Goal: Task Accomplishment & Management: Use online tool/utility

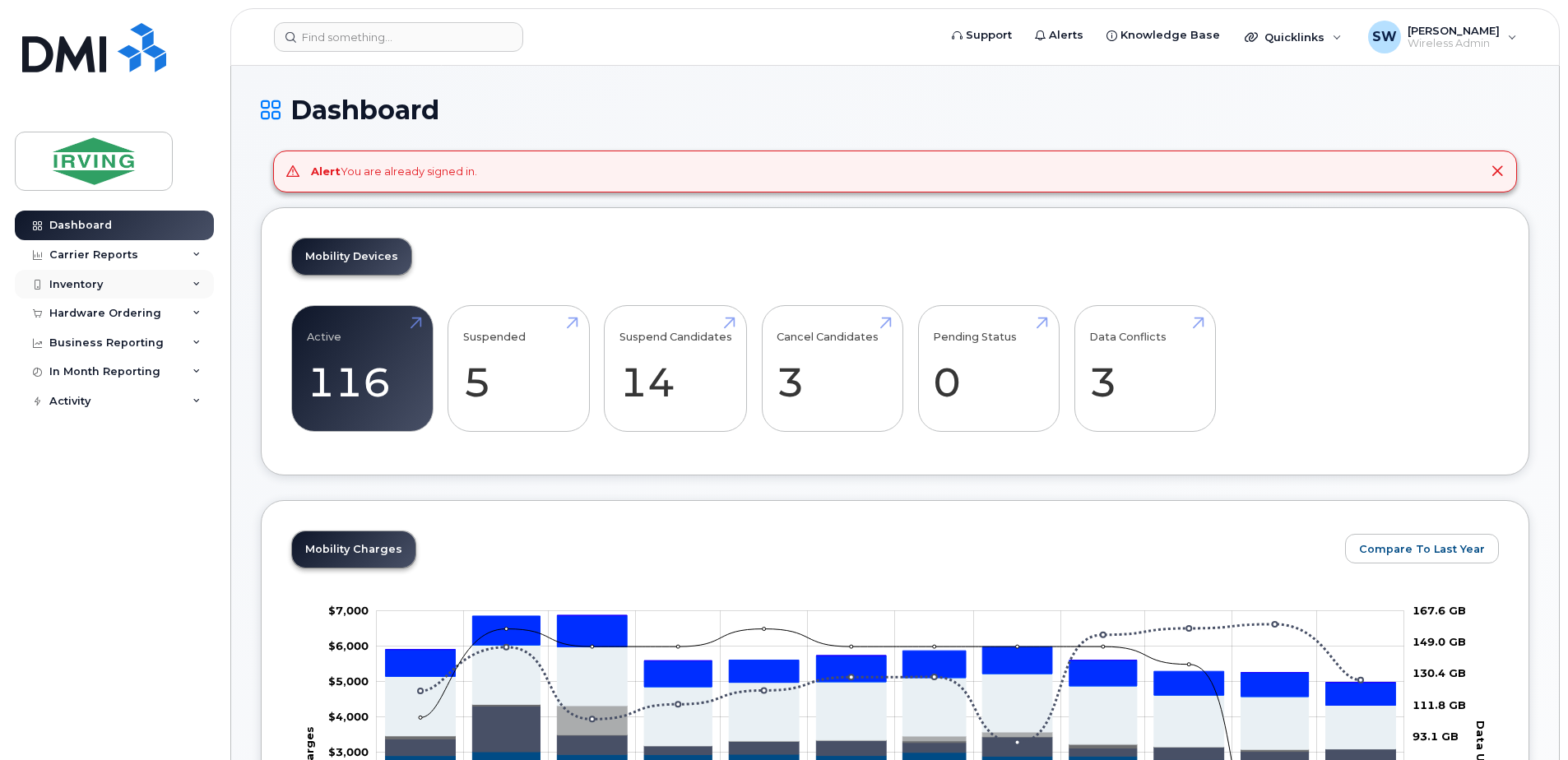
click at [83, 289] on div "Inventory" at bounding box center [76, 284] width 53 height 13
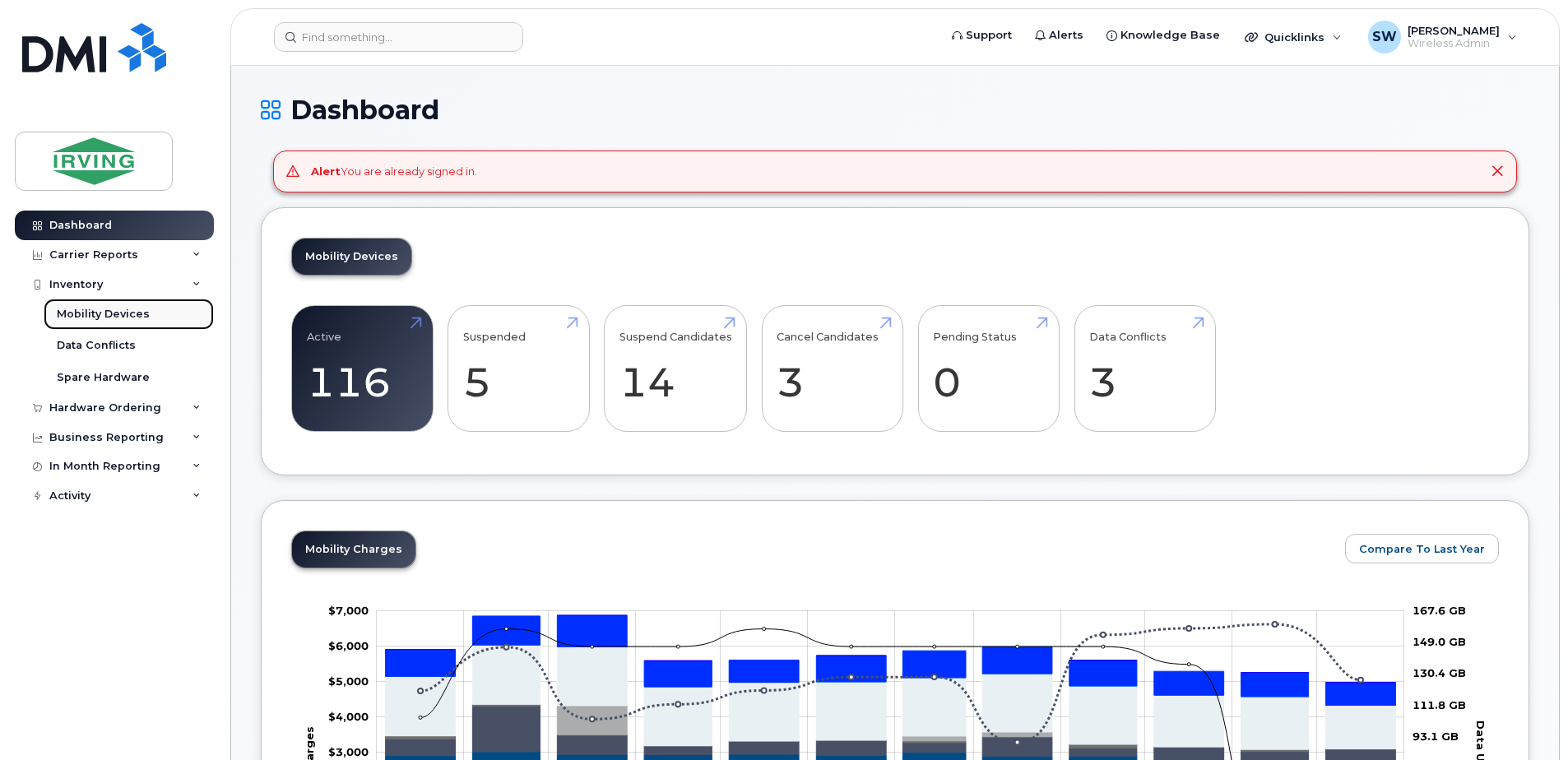
click at [88, 314] on div "Mobility Devices" at bounding box center [103, 313] width 93 height 15
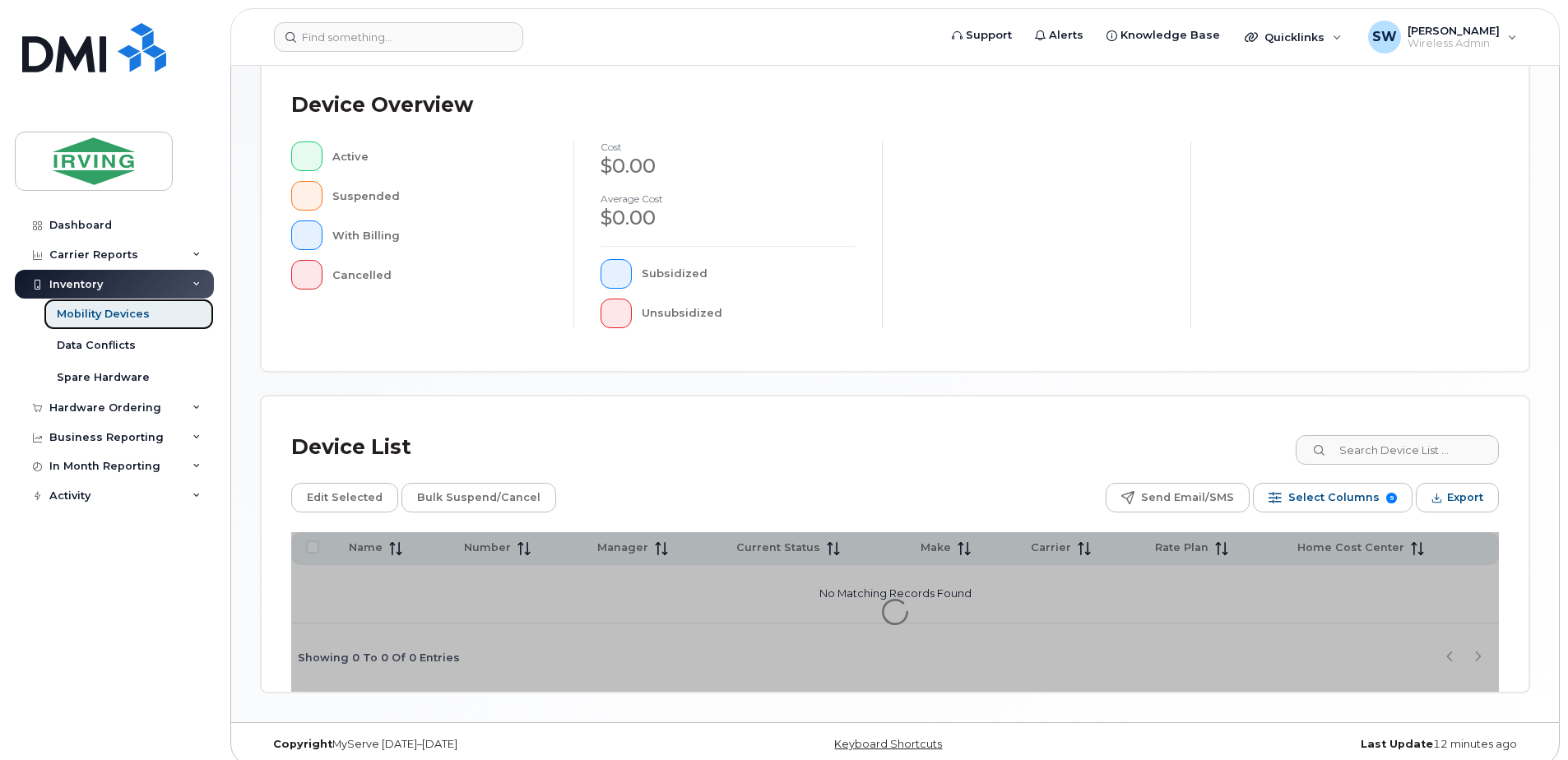
scroll to position [371, 0]
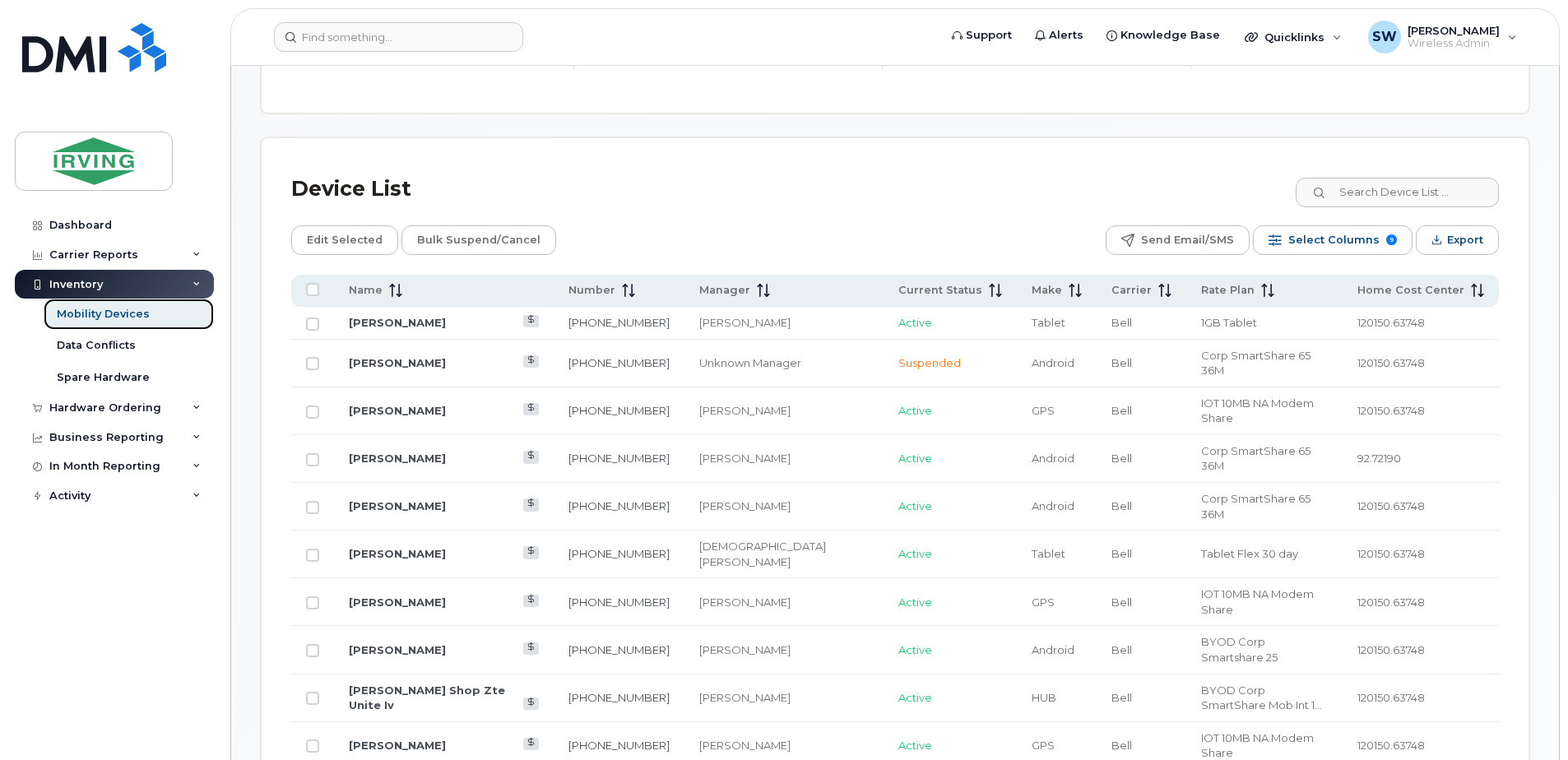
scroll to position [782, 0]
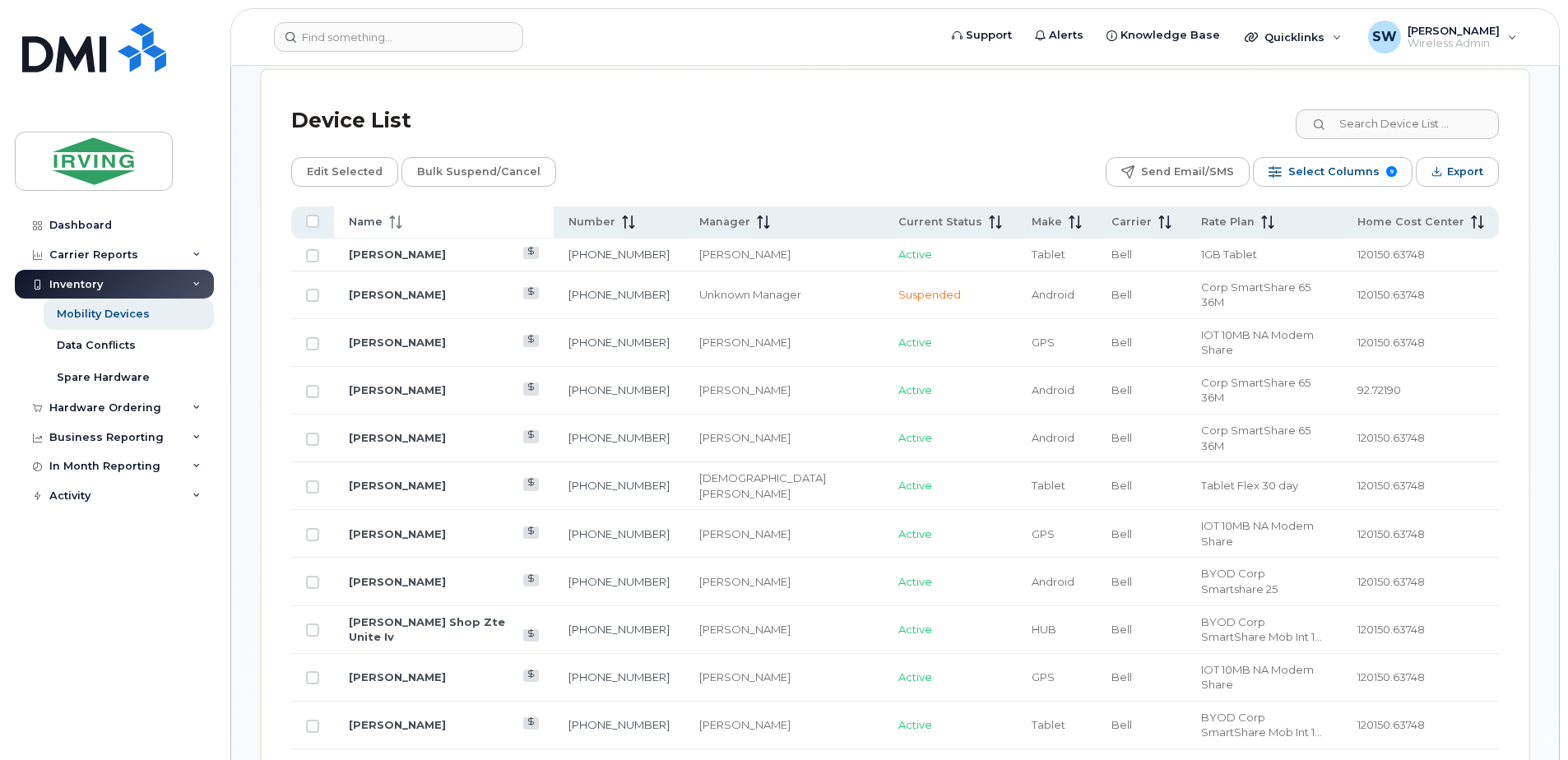
click at [372, 222] on span "Name" at bounding box center [365, 222] width 33 height 15
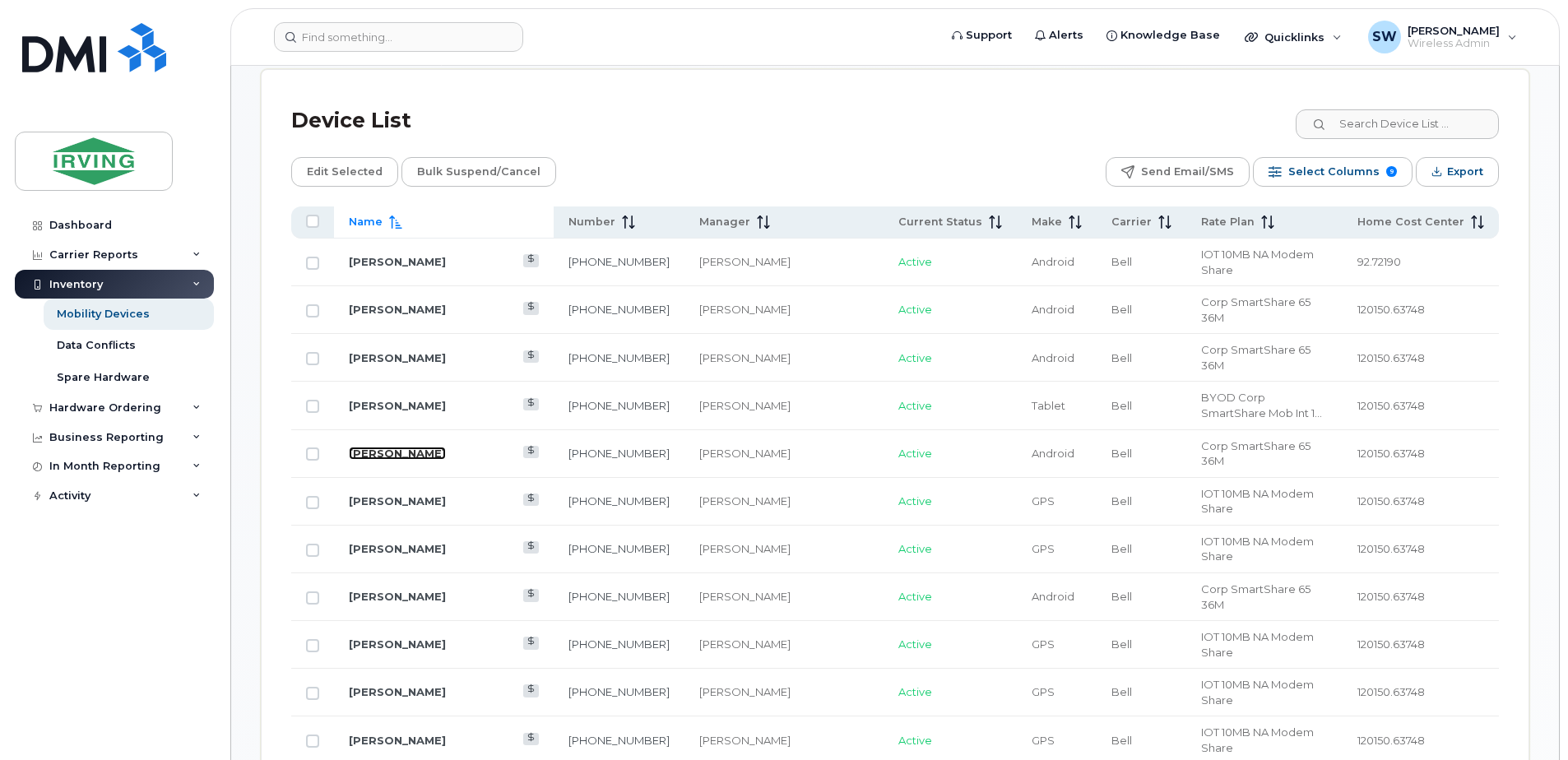
click at [392, 447] on link "[PERSON_NAME]" at bounding box center [397, 453] width 97 height 13
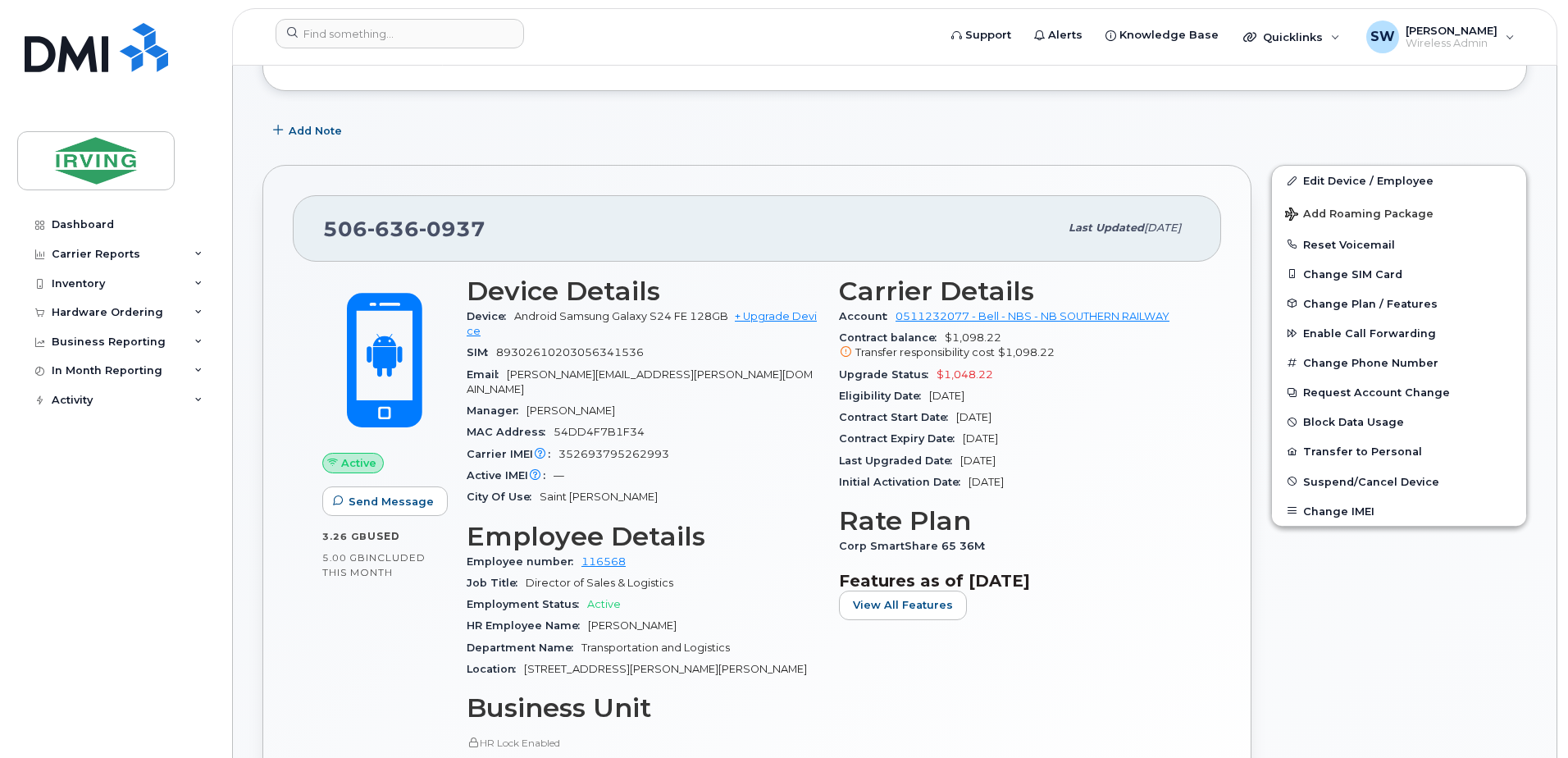
scroll to position [246, 0]
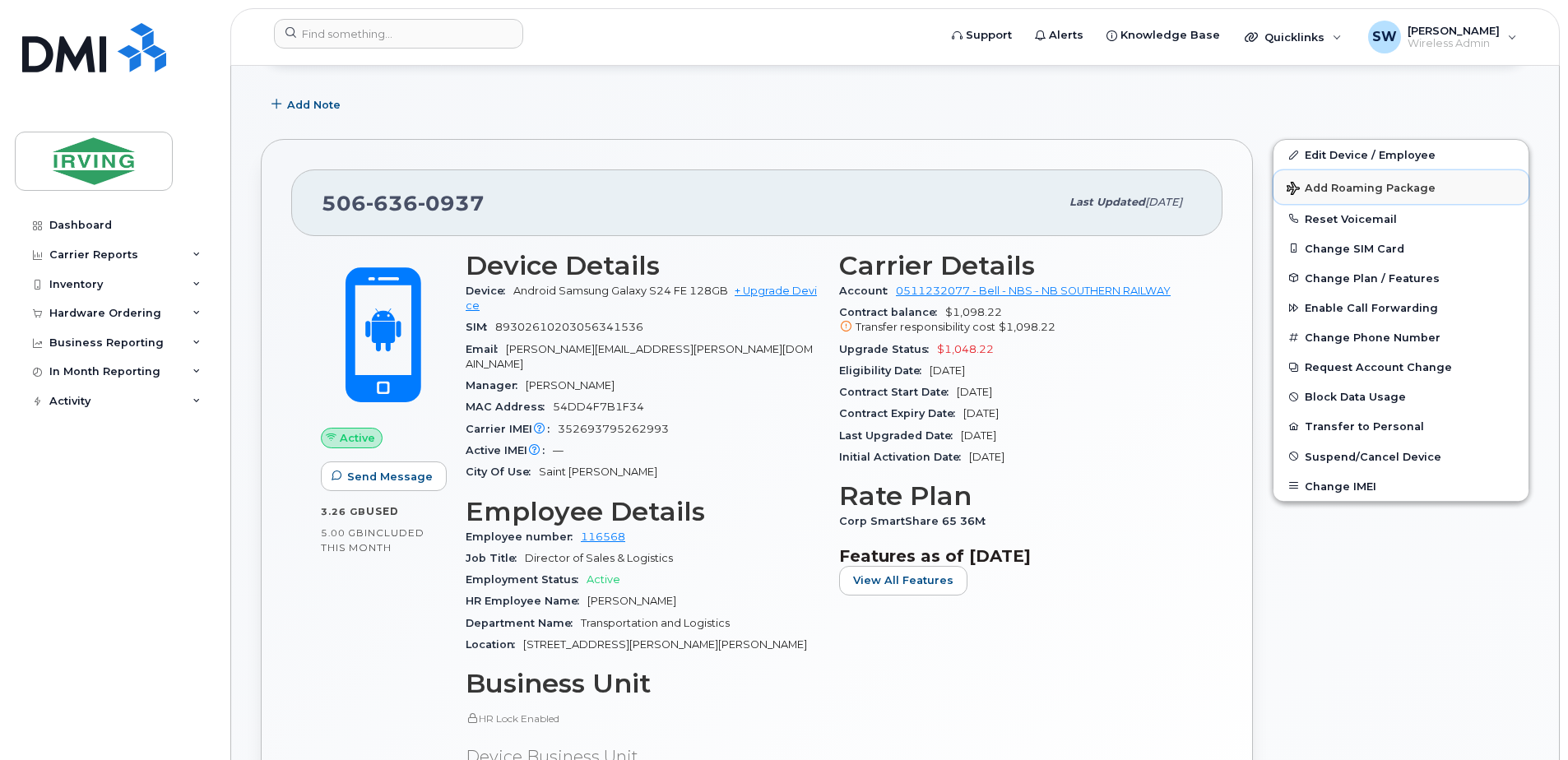
click at [1341, 190] on span "Add Roaming Package" at bounding box center [1361, 190] width 149 height 16
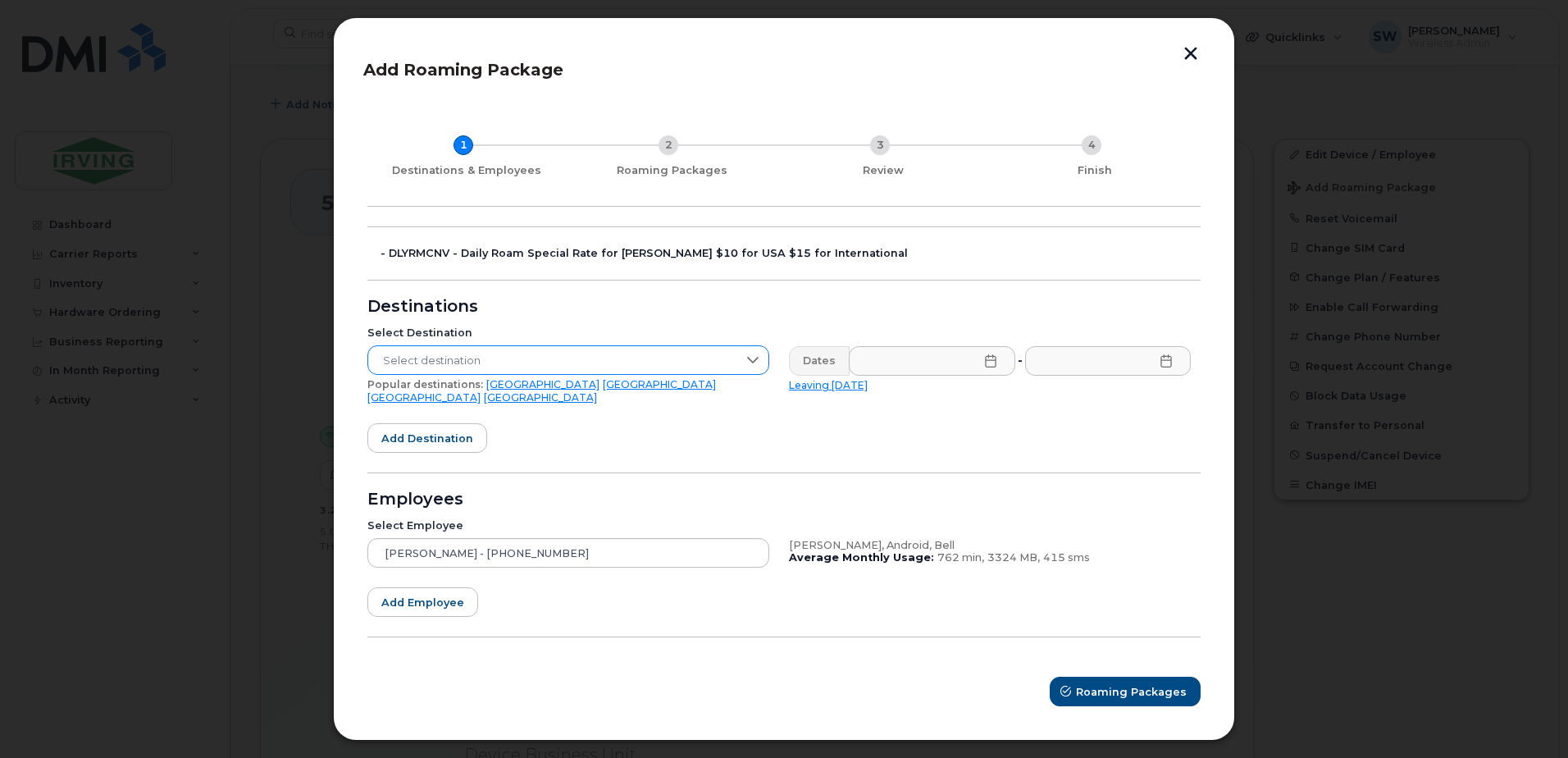
click at [456, 365] on span "Select destination" at bounding box center [552, 360] width 369 height 29
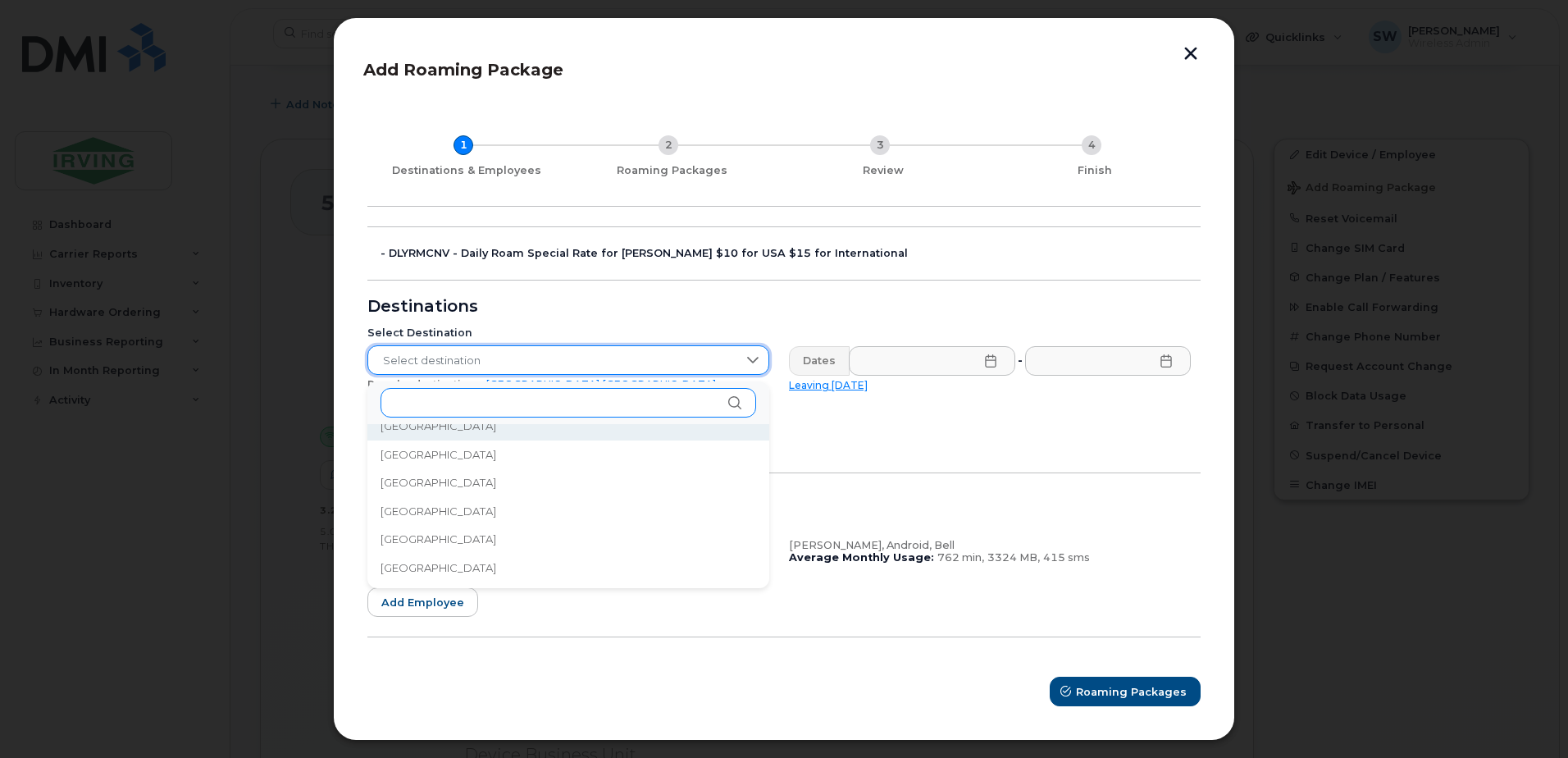
scroll to position [1791, 0]
click at [502, 370] on span "Select destination" at bounding box center [552, 360] width 369 height 29
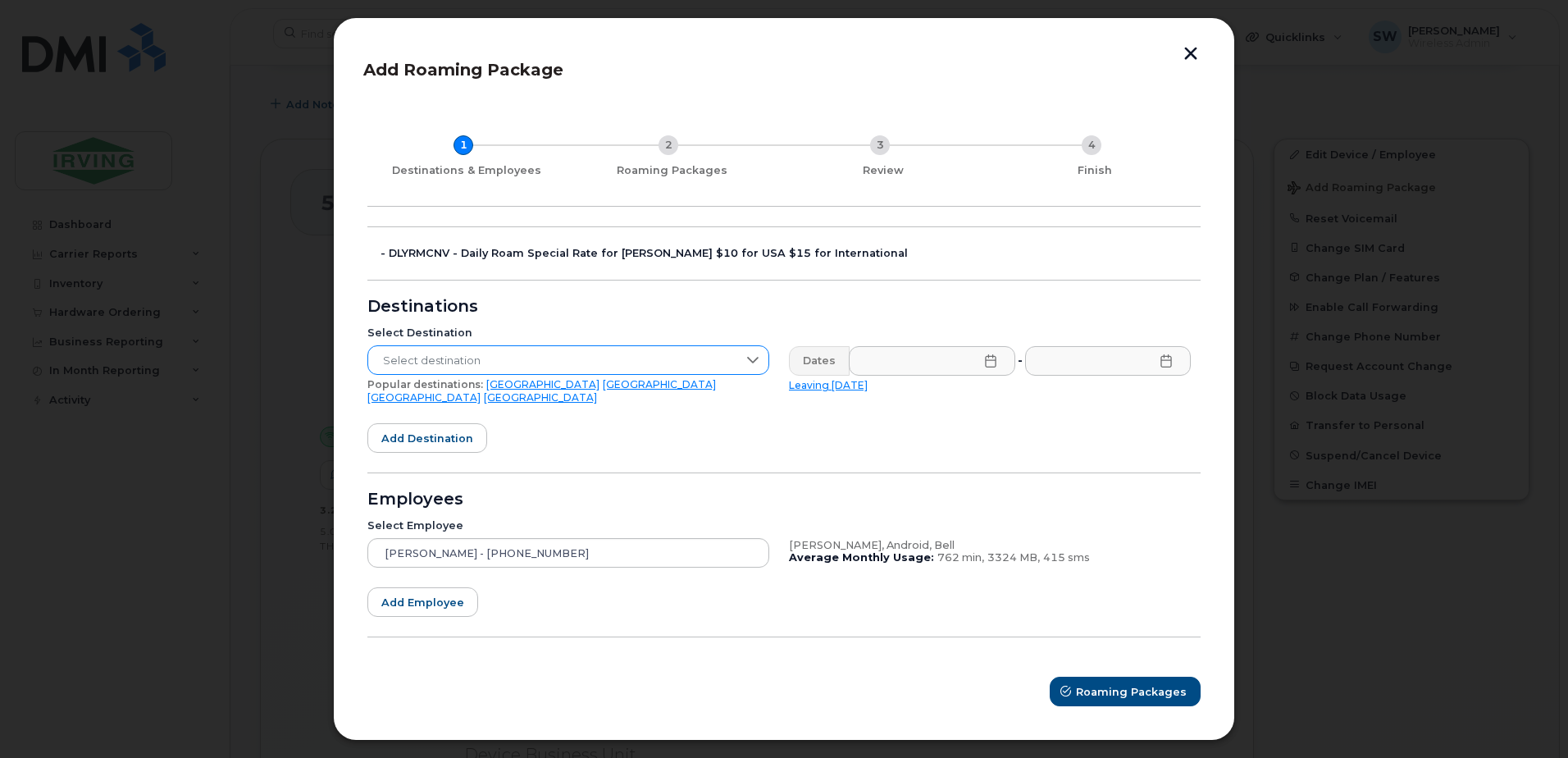
click at [752, 362] on icon at bounding box center [752, 359] width 13 height 13
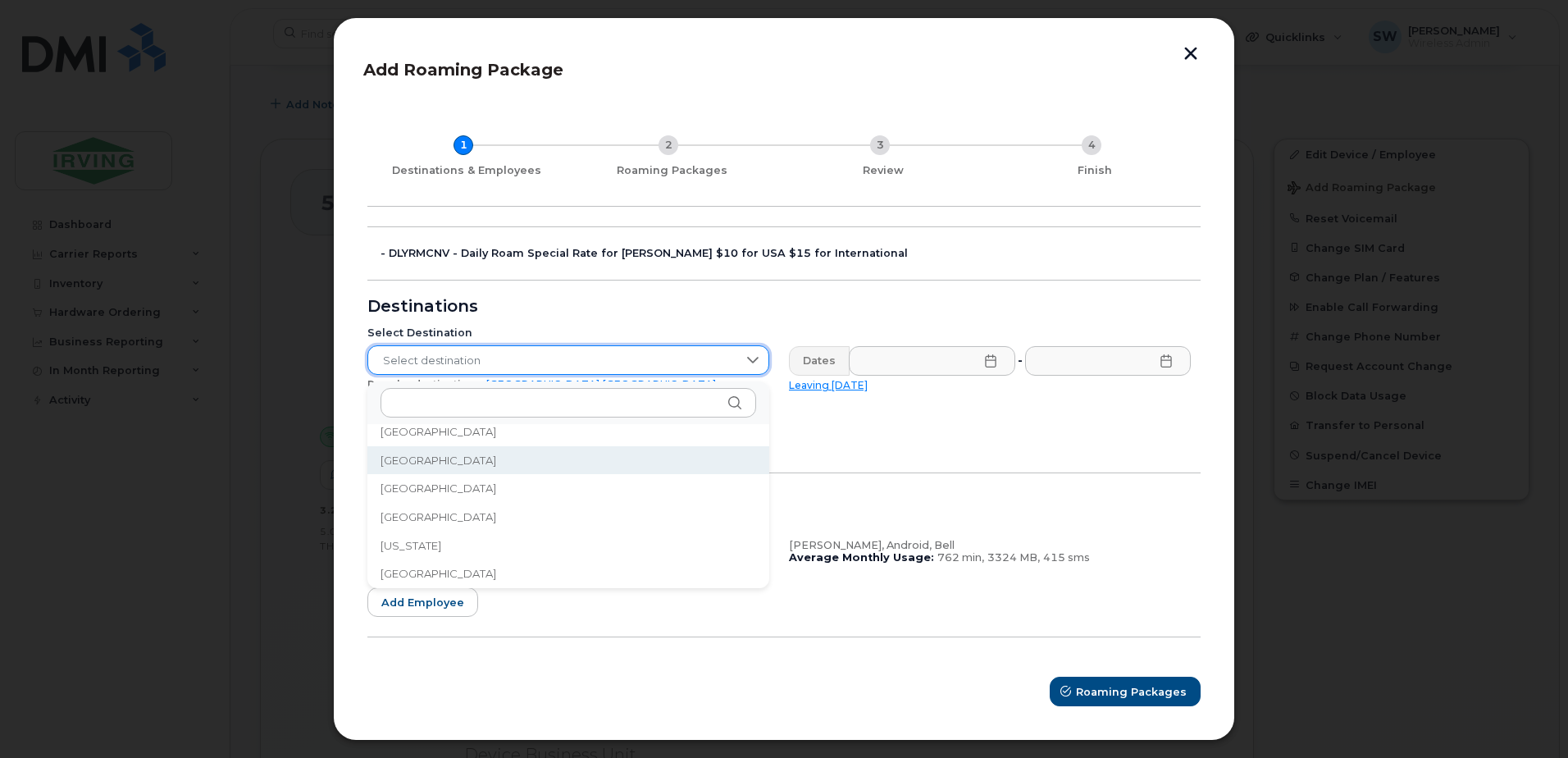
scroll to position [1963, 0]
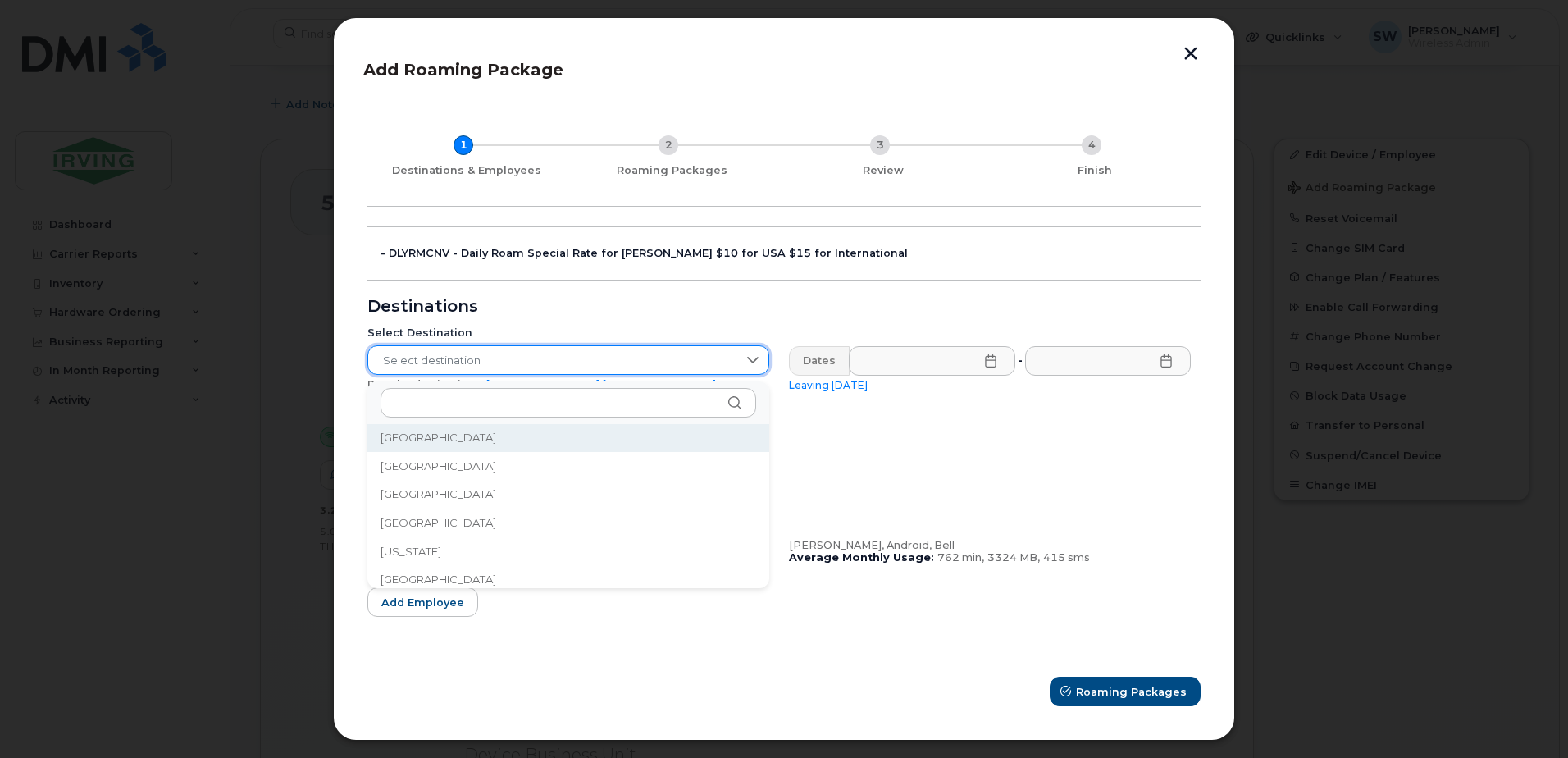
click at [420, 434] on li "[GEOGRAPHIC_DATA]" at bounding box center [568, 437] width 402 height 28
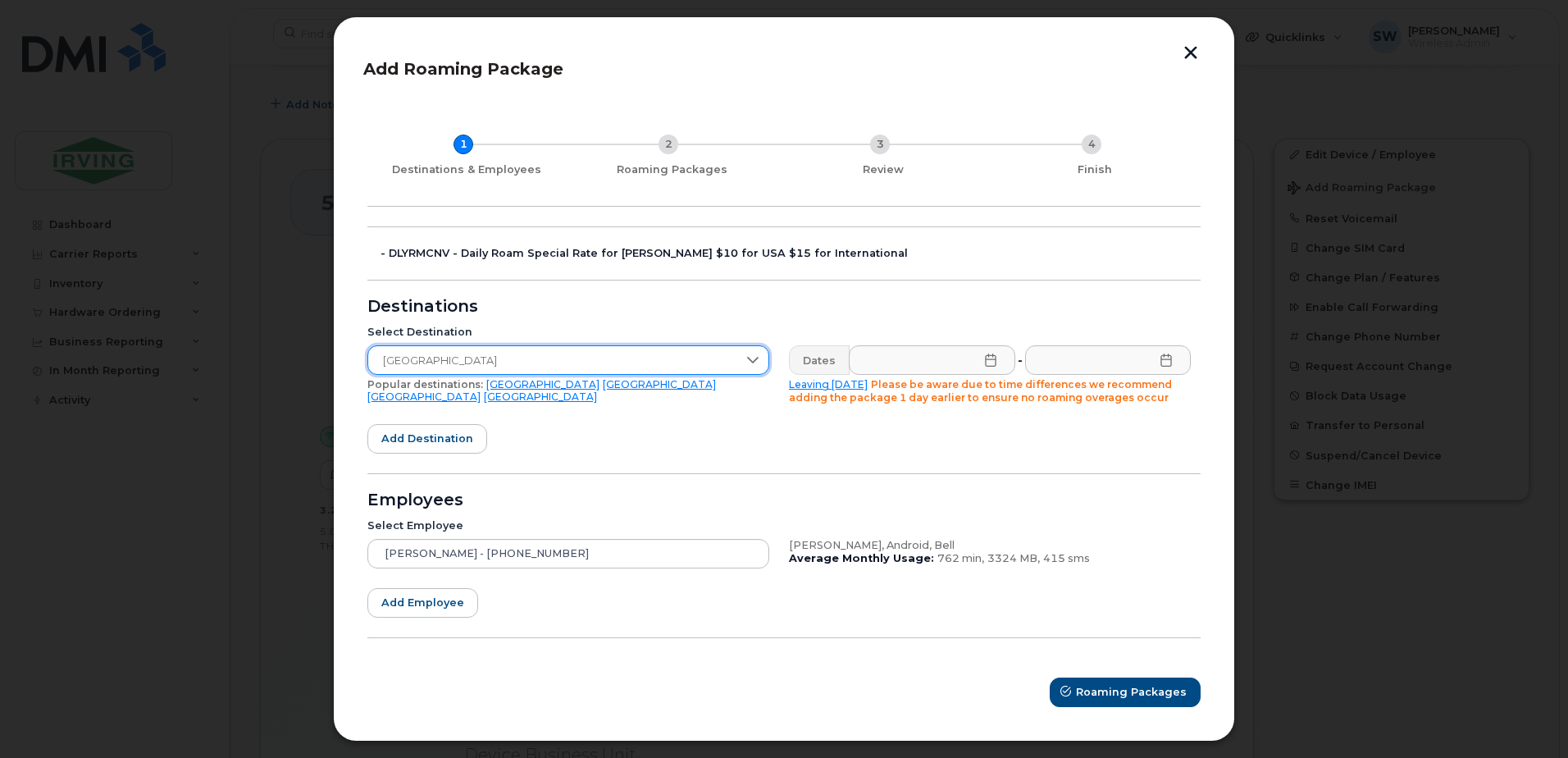
click at [985, 362] on icon at bounding box center [990, 359] width 11 height 13
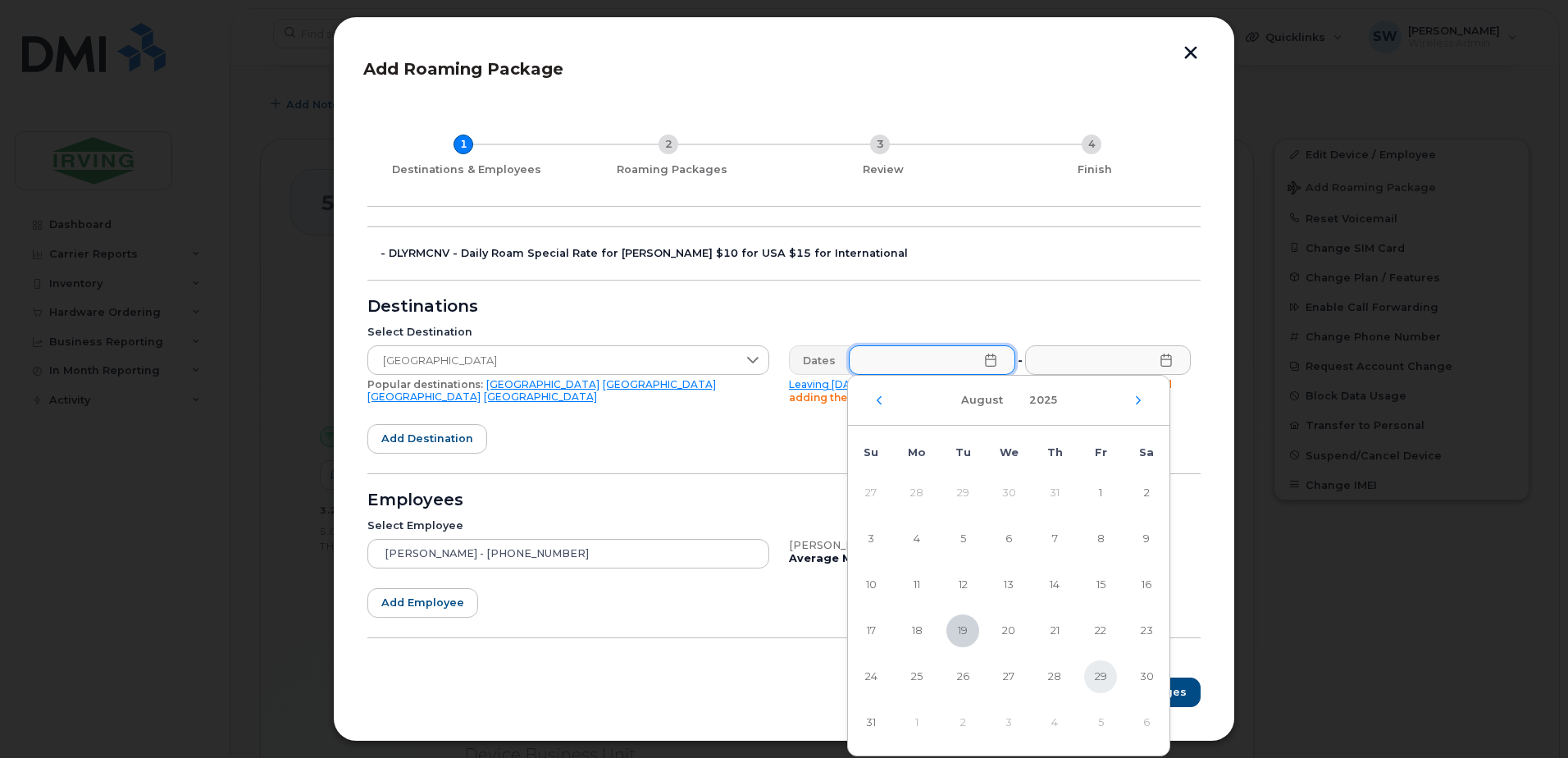
click at [1096, 673] on span "29" at bounding box center [1100, 676] width 32 height 32
type input "[DATE]"
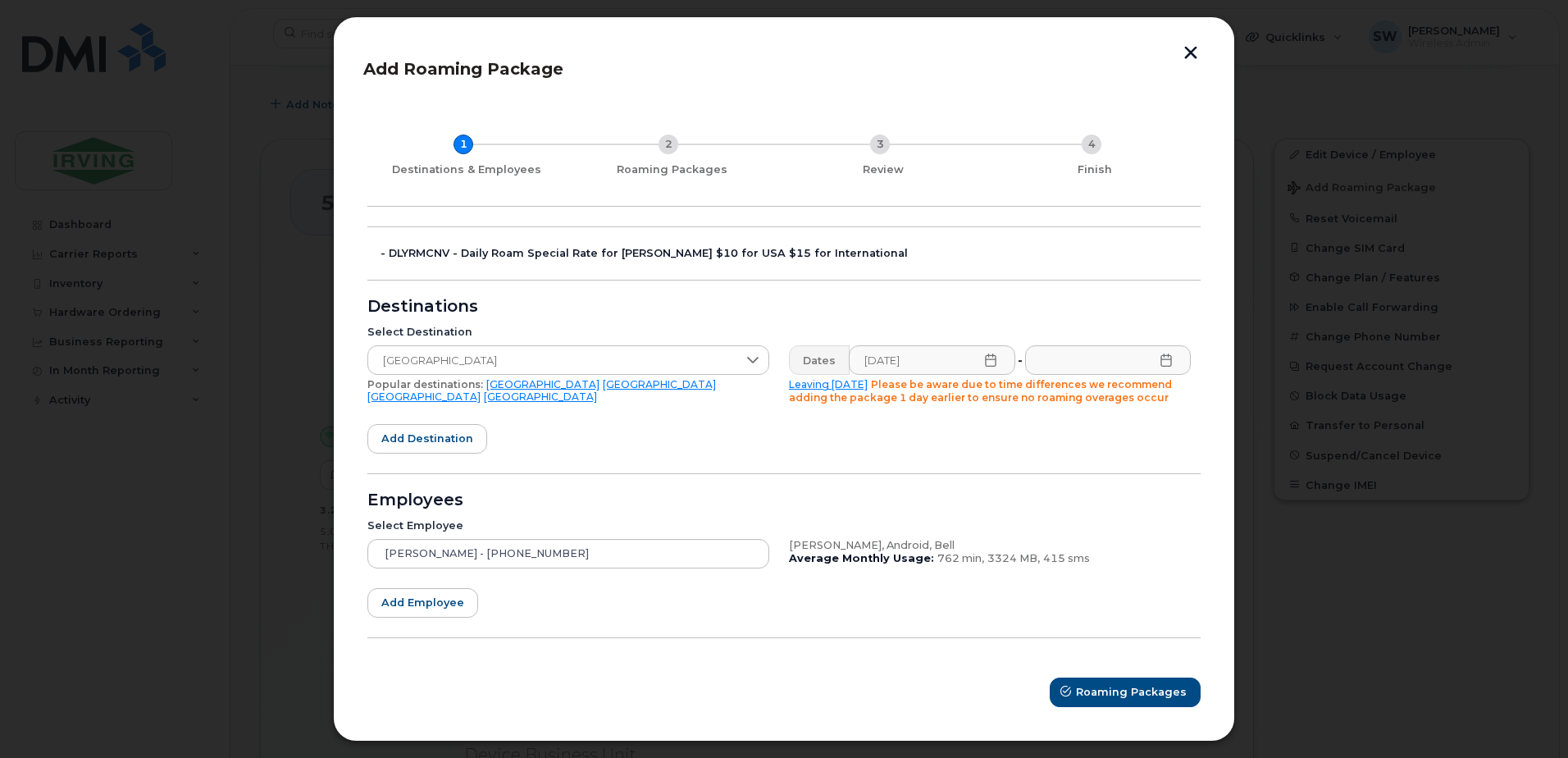
click at [1164, 364] on icon at bounding box center [1165, 359] width 13 height 13
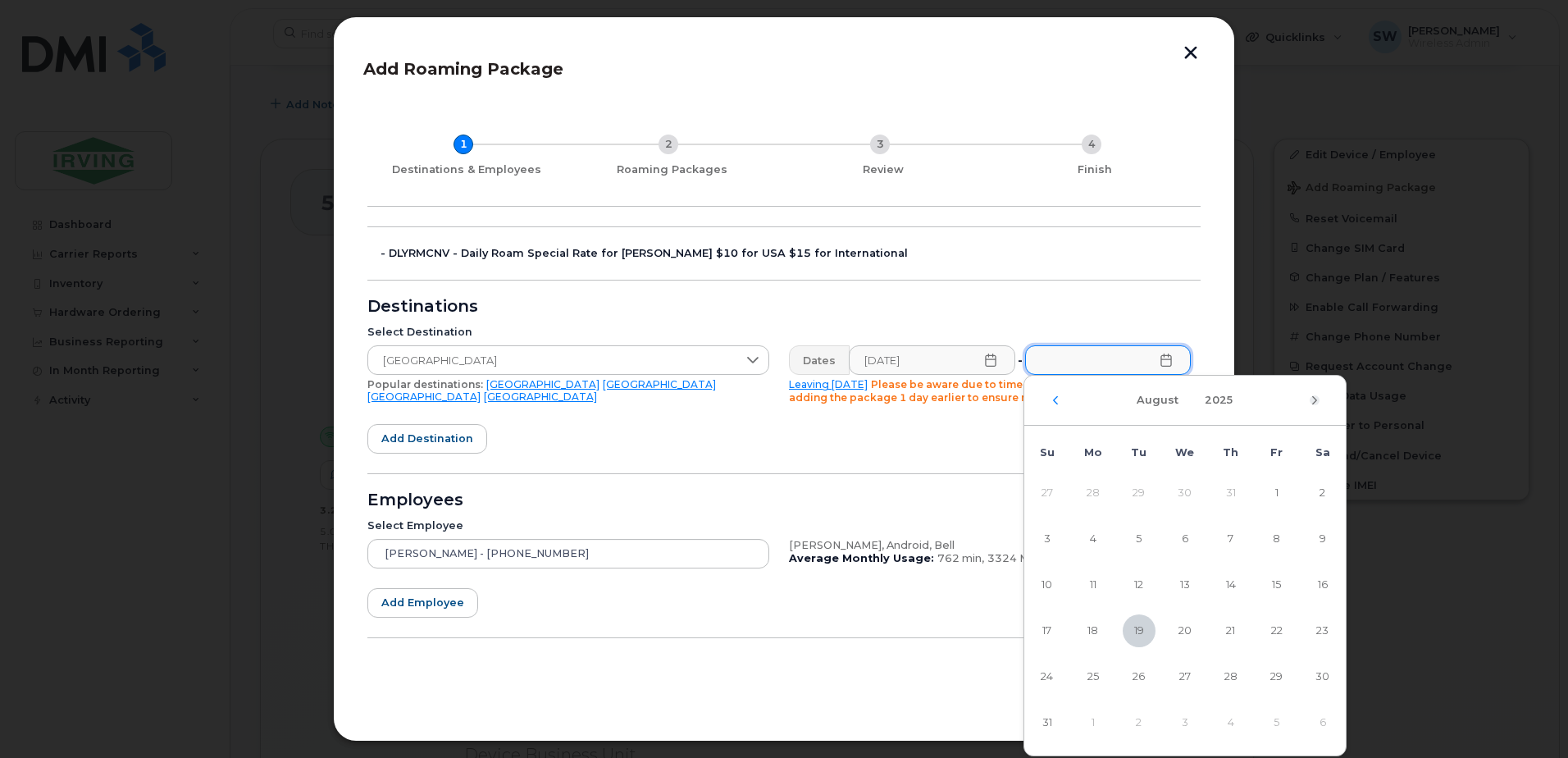
click at [1309, 400] on icon "Next Month" at bounding box center [1314, 400] width 10 height 13
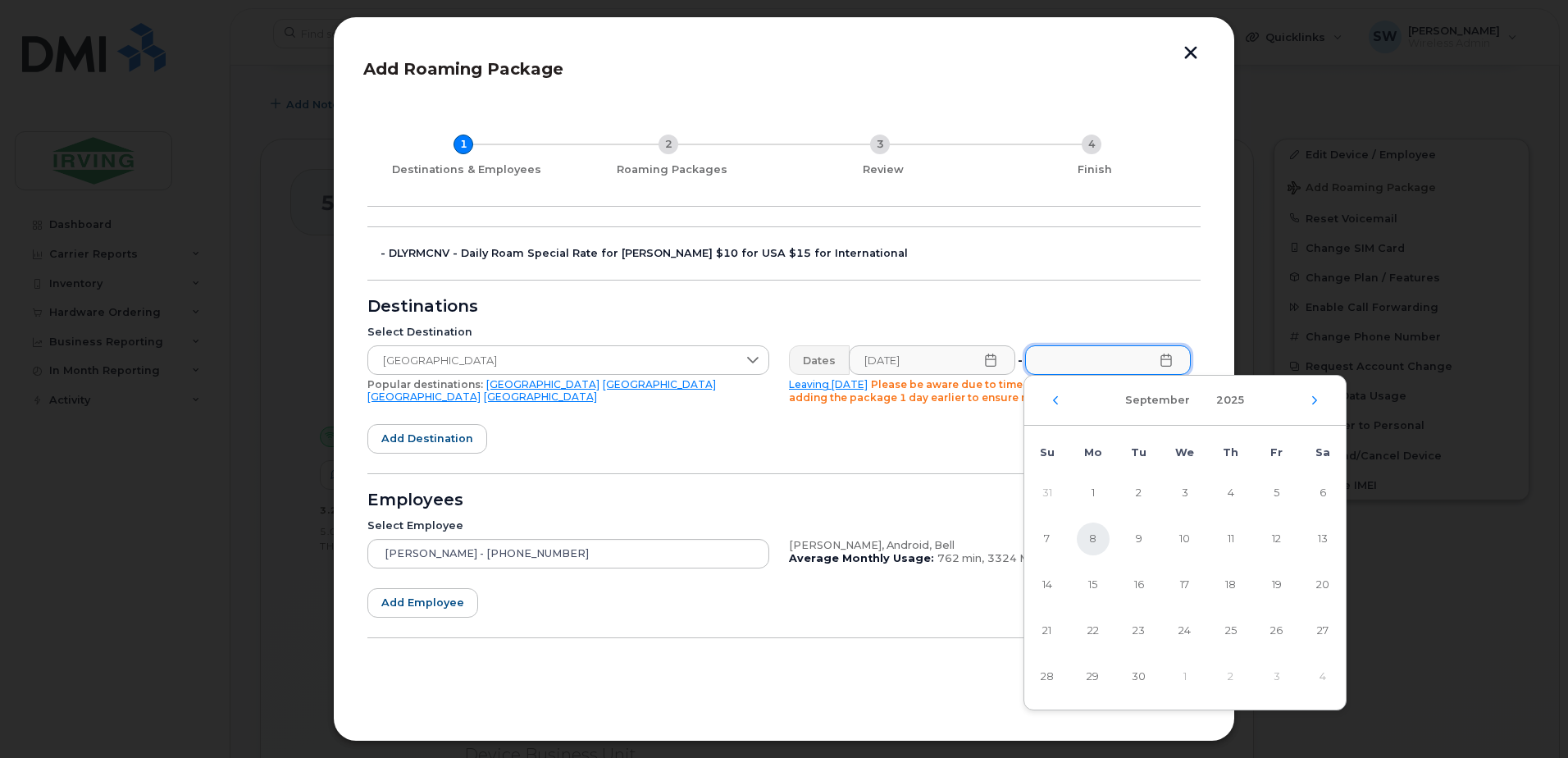
click at [1087, 538] on span "8" at bounding box center [1092, 538] width 32 height 32
type input "[DATE]"
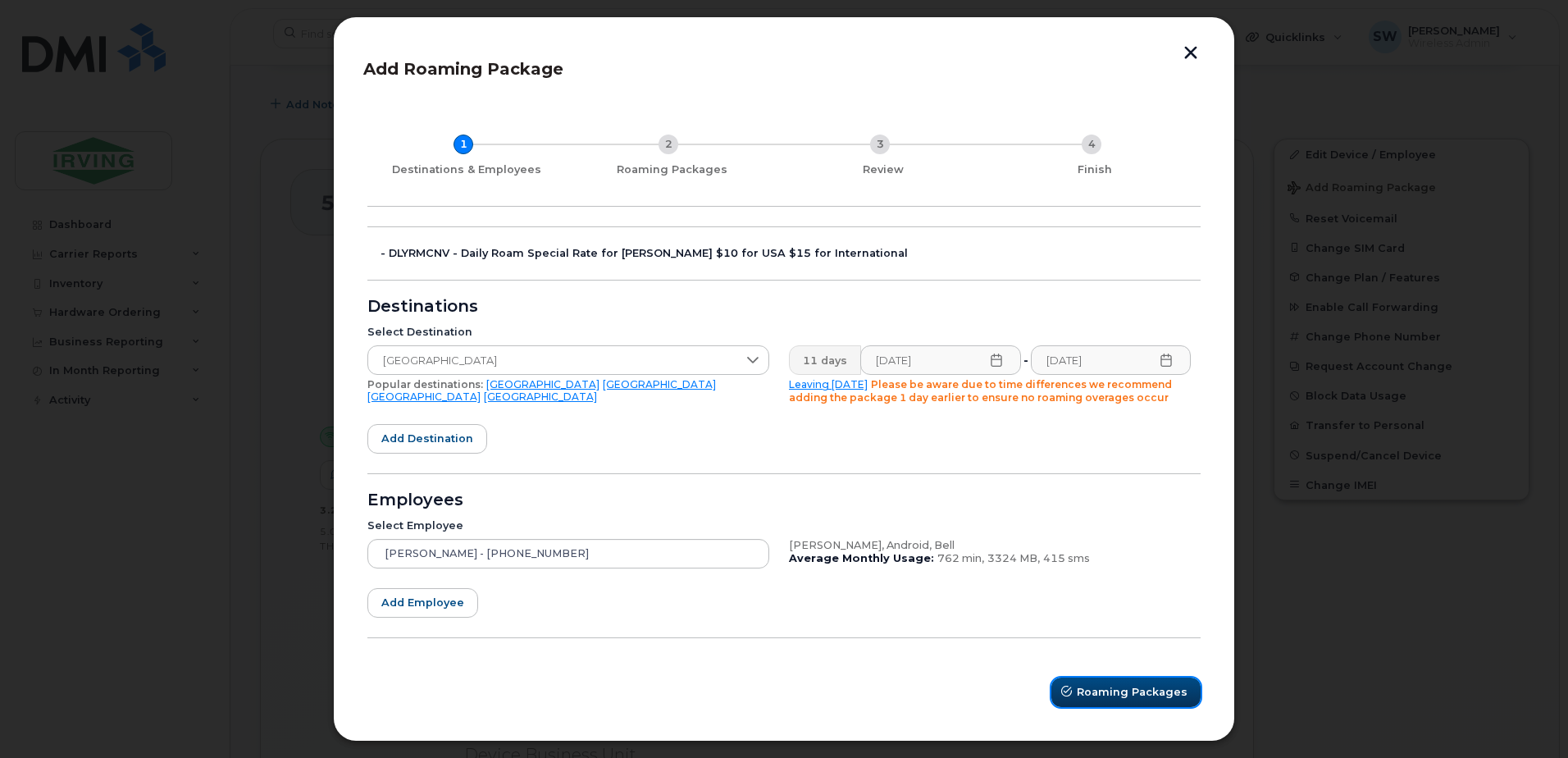
click at [1126, 689] on span "Roaming Packages" at bounding box center [1131, 691] width 111 height 16
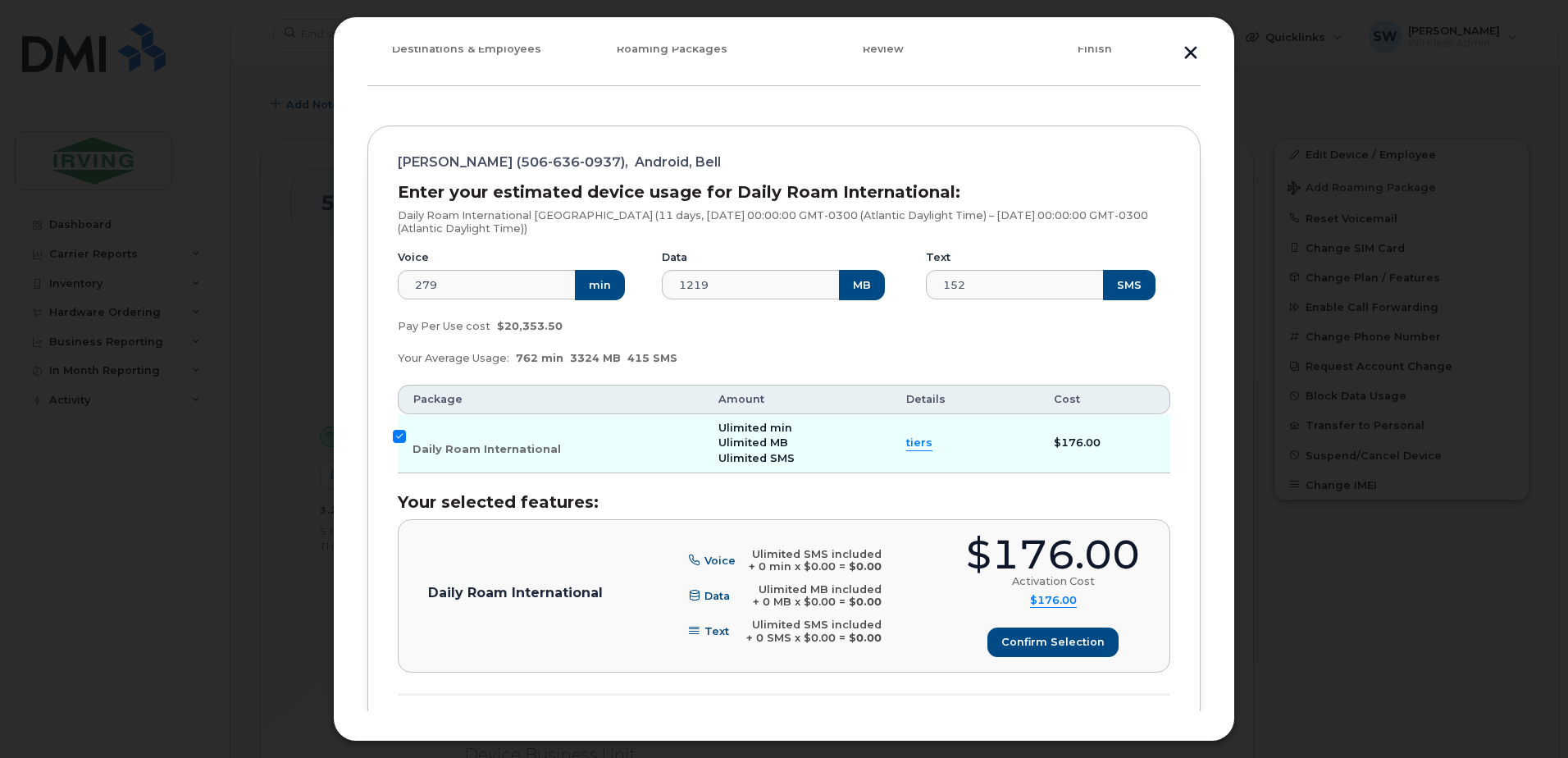
scroll to position [164, 0]
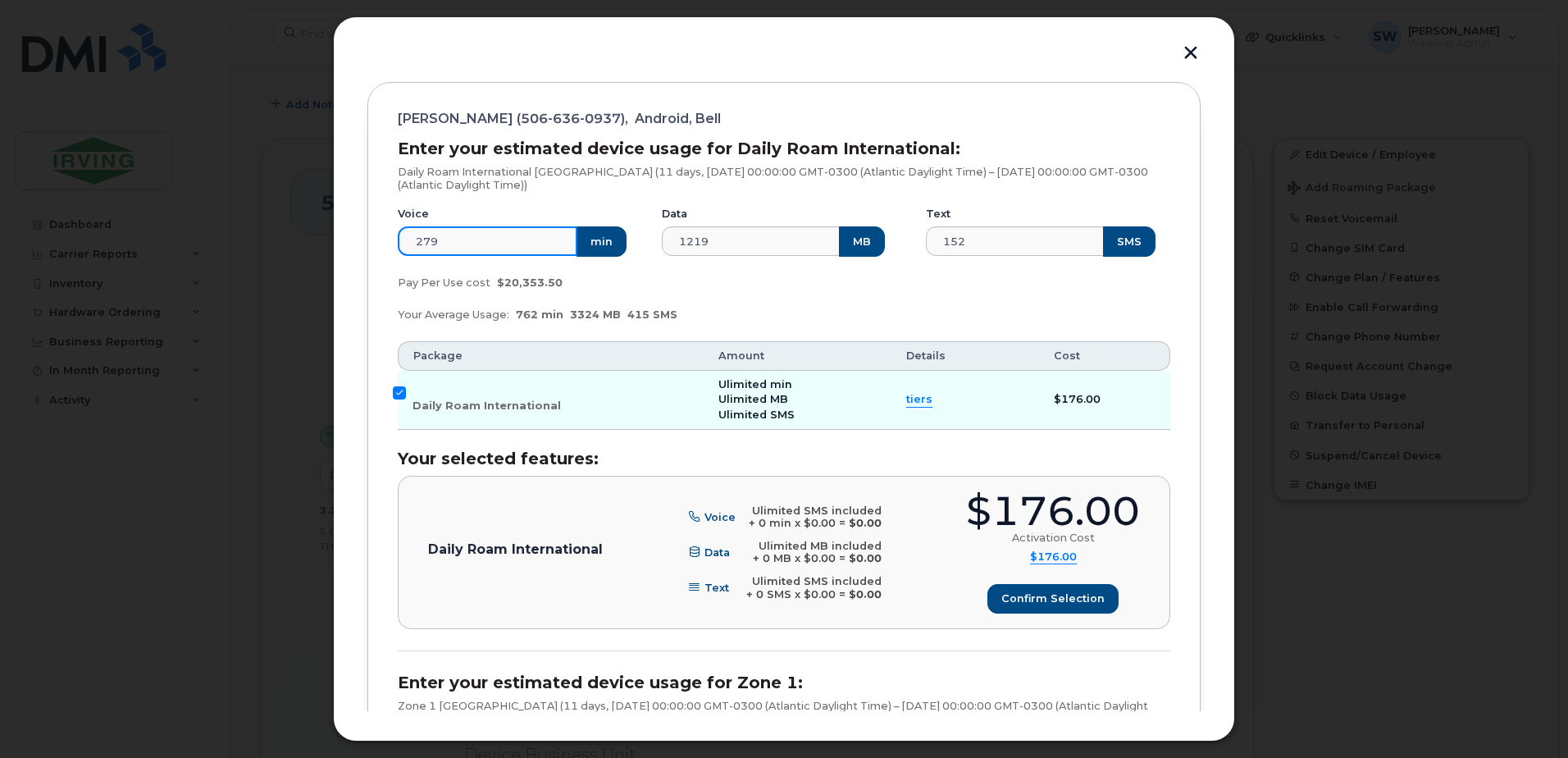
drag, startPoint x: 465, startPoint y: 243, endPoint x: 366, endPoint y: 243, distance: 99.0
click at [366, 243] on div "1 Destinations & Employees 2 Roaming Packages 3 Review 4 Finish [PERSON_NAME] (…" at bounding box center [784, 601] width 841 height 1328
type input "0"
click at [679, 295] on div "Pay Per Use cost $20,353.50" at bounding box center [784, 282] width 792 height 32
drag, startPoint x: 736, startPoint y: 247, endPoint x: 603, endPoint y: 247, distance: 133.0
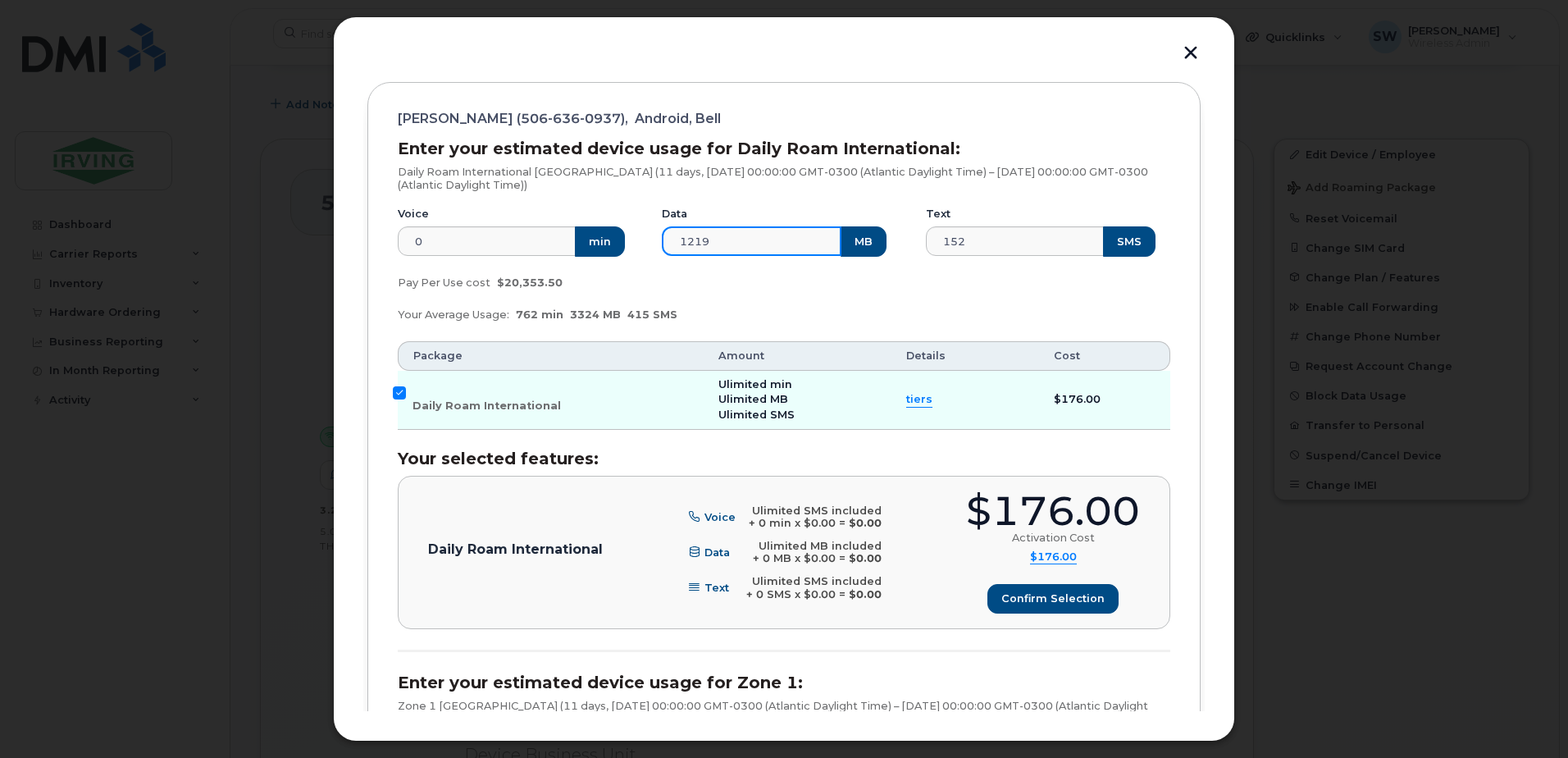
click at [603, 247] on div "Voice 0 min Data 1219 MB Text 152 SMS" at bounding box center [784, 231] width 792 height 70
type input "150"
click at [910, 306] on div "Your Average Usage: 762 min 3324 MB 415 SMS" at bounding box center [784, 314] width 792 height 32
drag, startPoint x: 976, startPoint y: 247, endPoint x: 898, endPoint y: 255, distance: 78.4
click at [898, 255] on div "Voice 0 min Data 150 MB Text 152 SMS" at bounding box center [784, 231] width 792 height 70
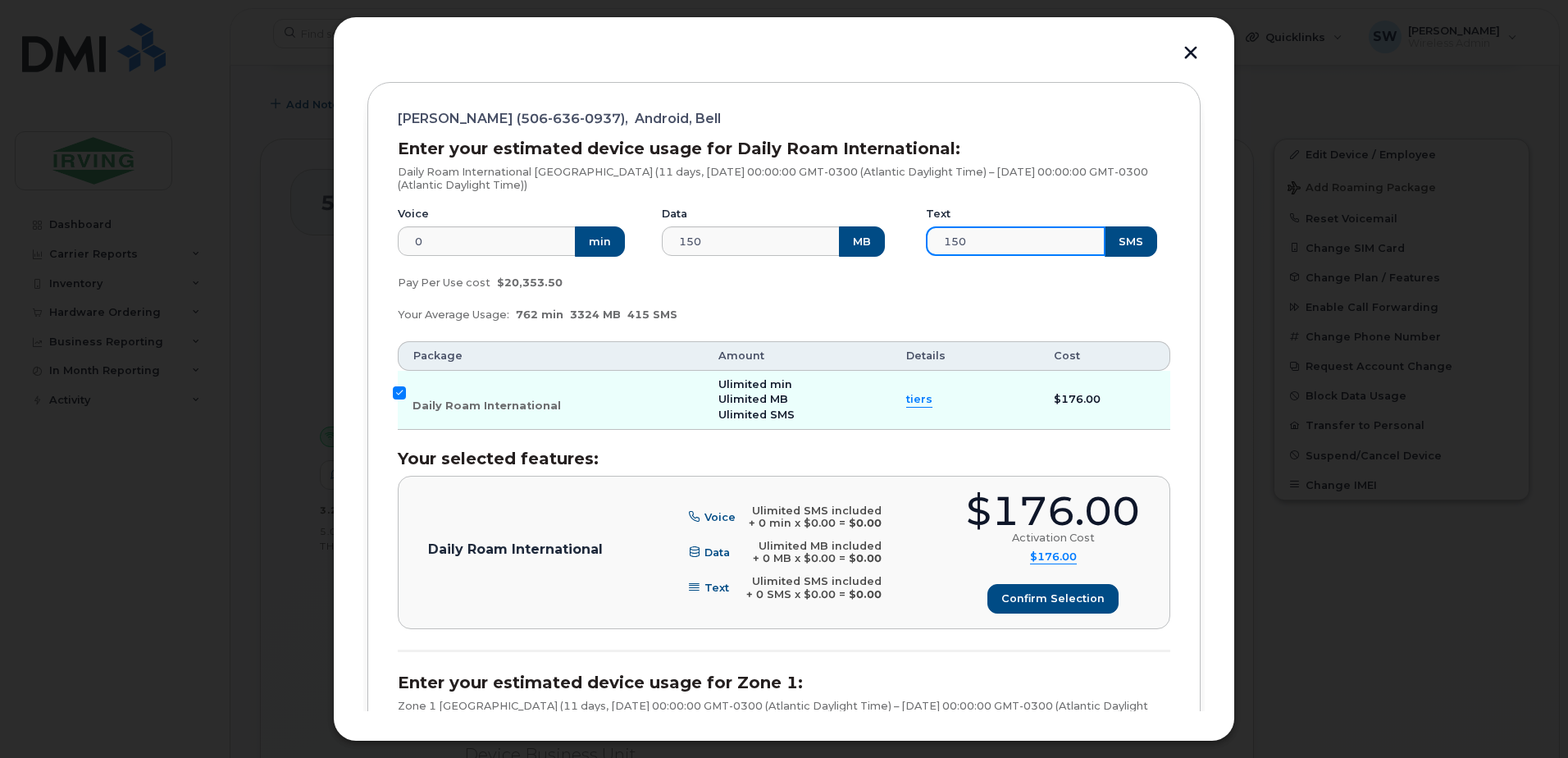
type input "150"
click at [989, 308] on div "Your Average Usage: 762 min 3324 MB 415 SMS" at bounding box center [784, 314] width 792 height 32
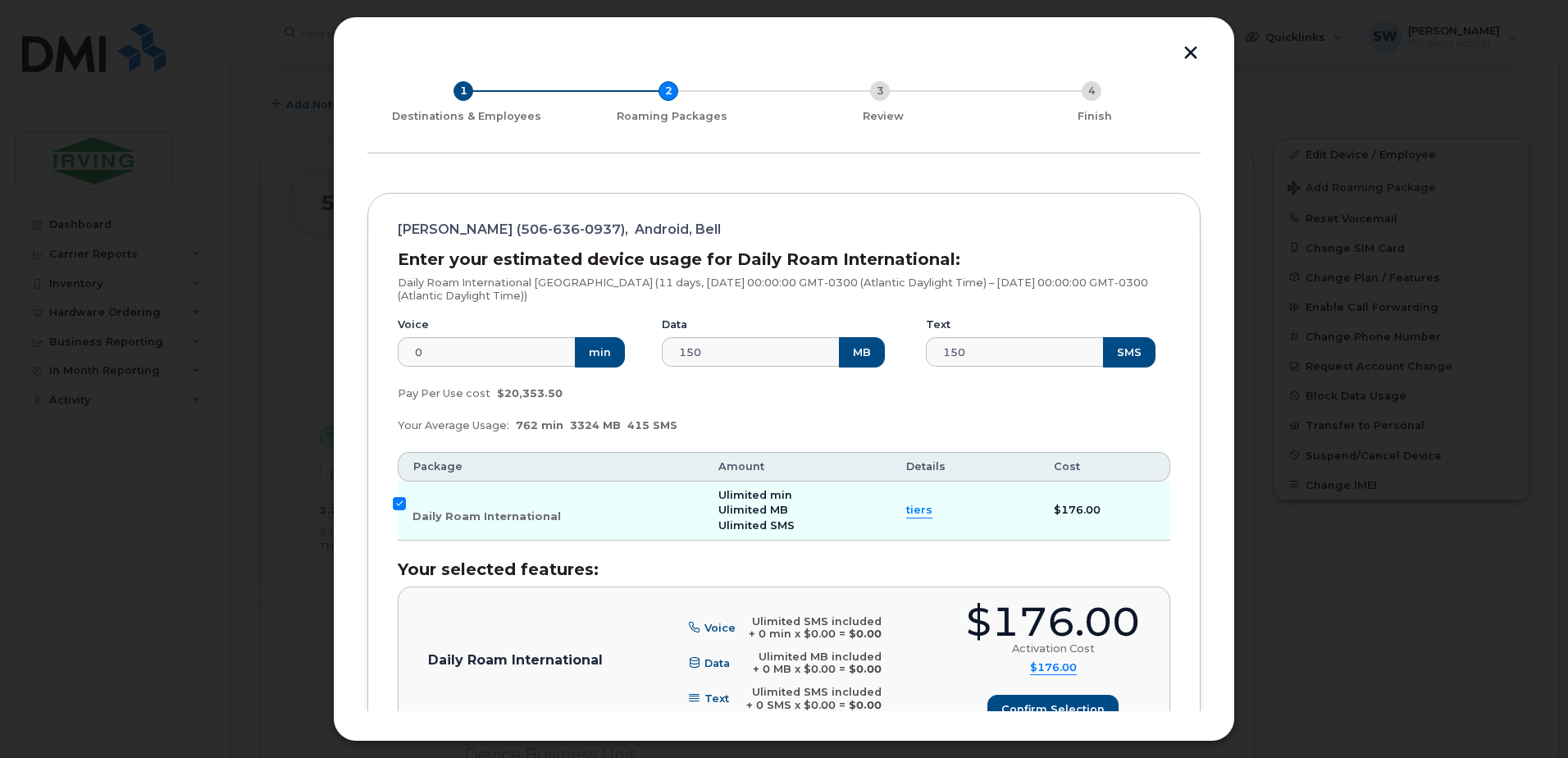
scroll to position [82, 0]
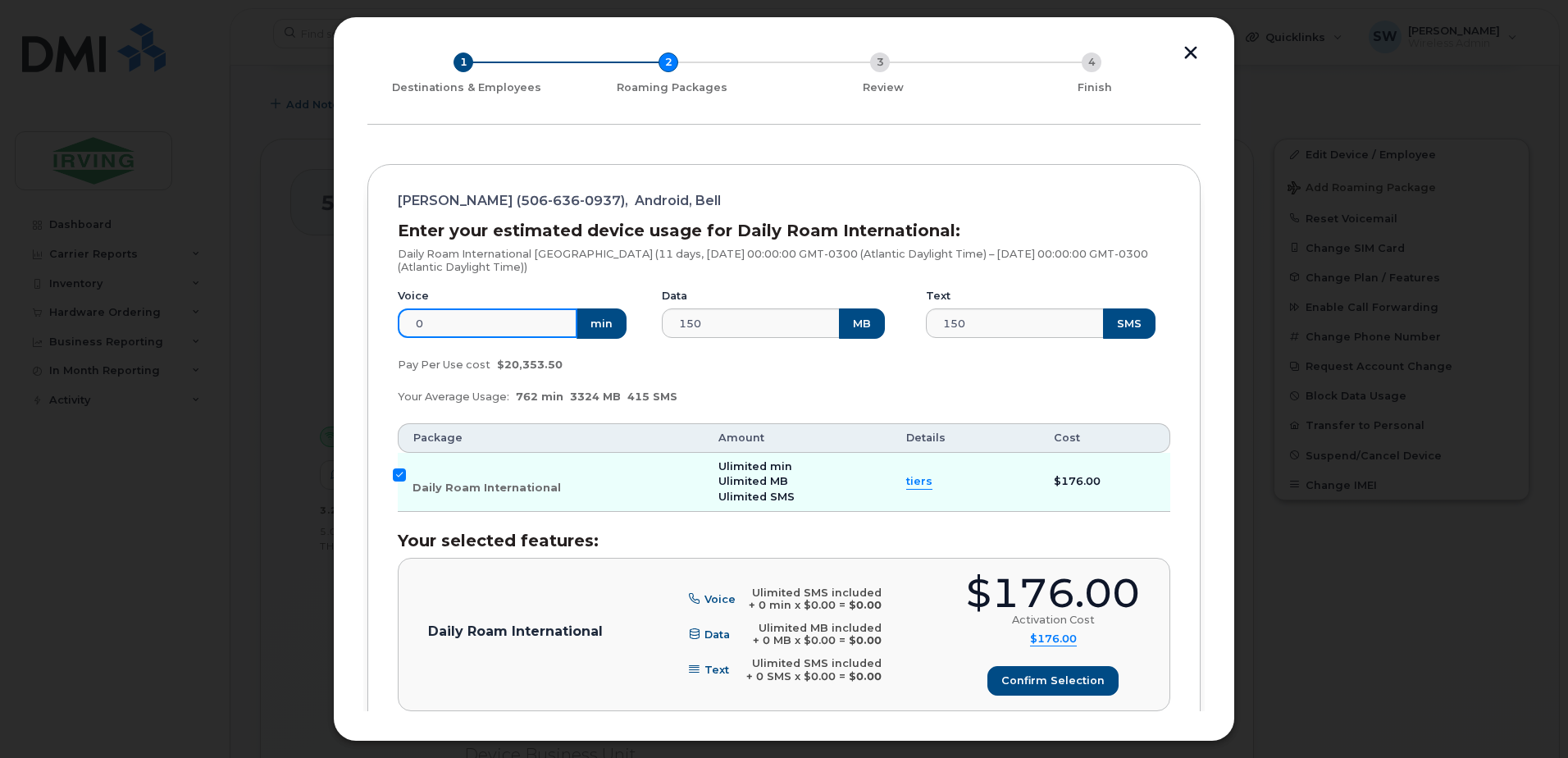
drag, startPoint x: 438, startPoint y: 320, endPoint x: 339, endPoint y: 318, distance: 99.0
click at [341, 318] on div "Add Roaming Package 1 Destinations & Employees 2 Roaming Packages 3 Review 4 Fi…" at bounding box center [784, 379] width 902 height 725
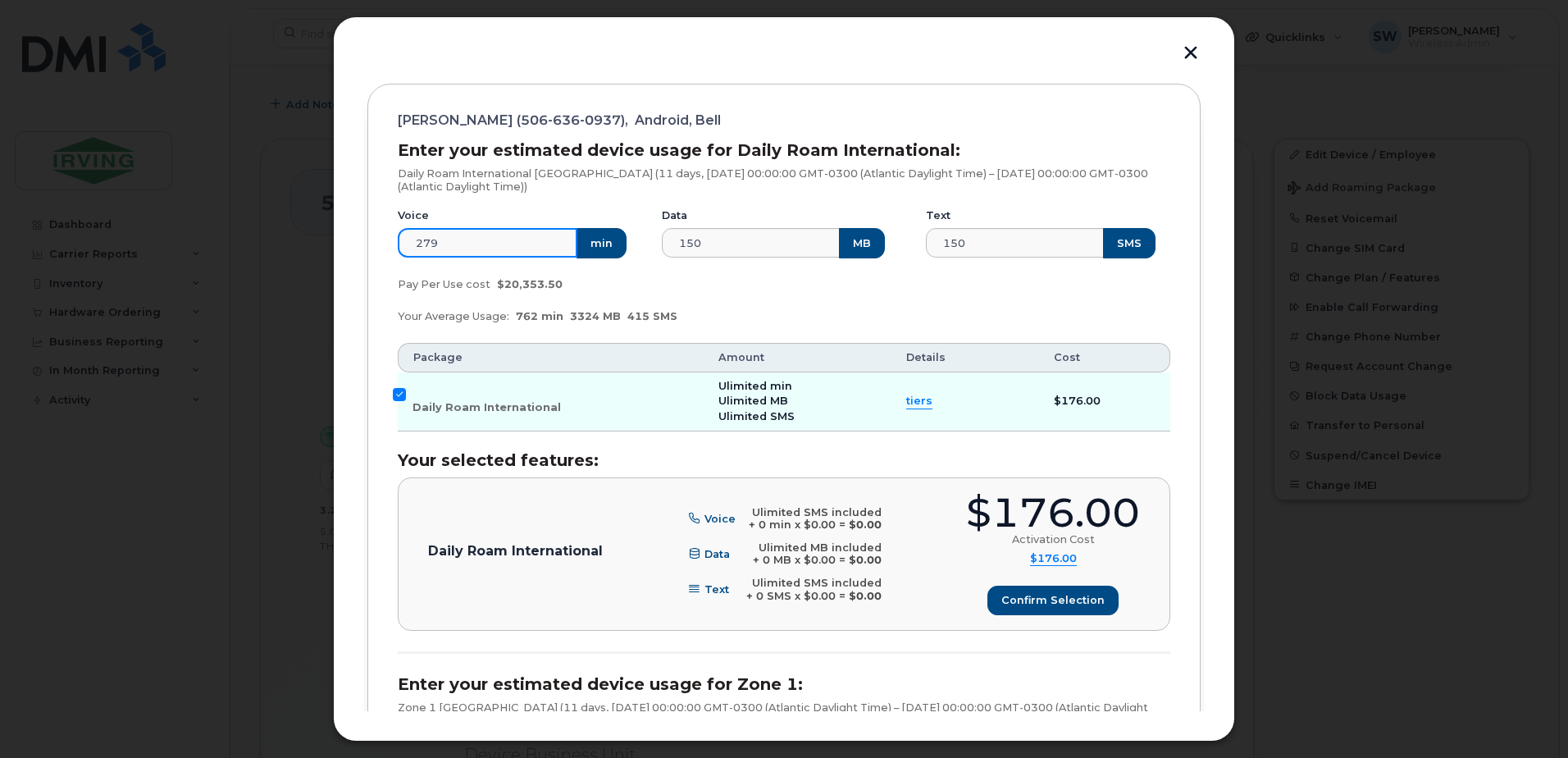
scroll to position [0, 0]
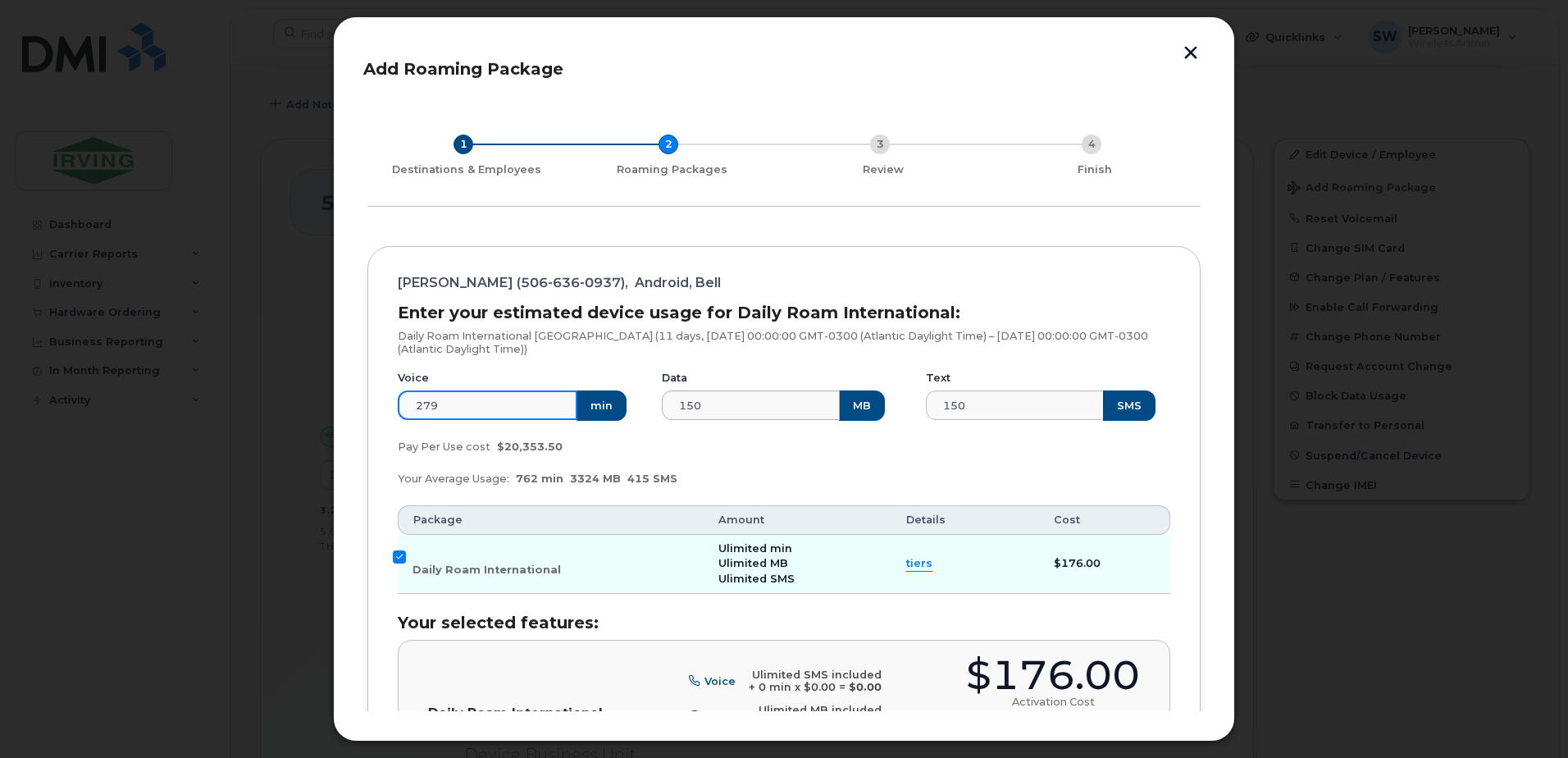
type input "279"
drag, startPoint x: 697, startPoint y: 405, endPoint x: 601, endPoint y: 391, distance: 97.0
click at [634, 407] on div "Voice 279 min Data 150 MB Text 150 SMS" at bounding box center [784, 395] width 792 height 70
type input "1219"
click at [980, 403] on input "150" at bounding box center [1015, 405] width 179 height 29
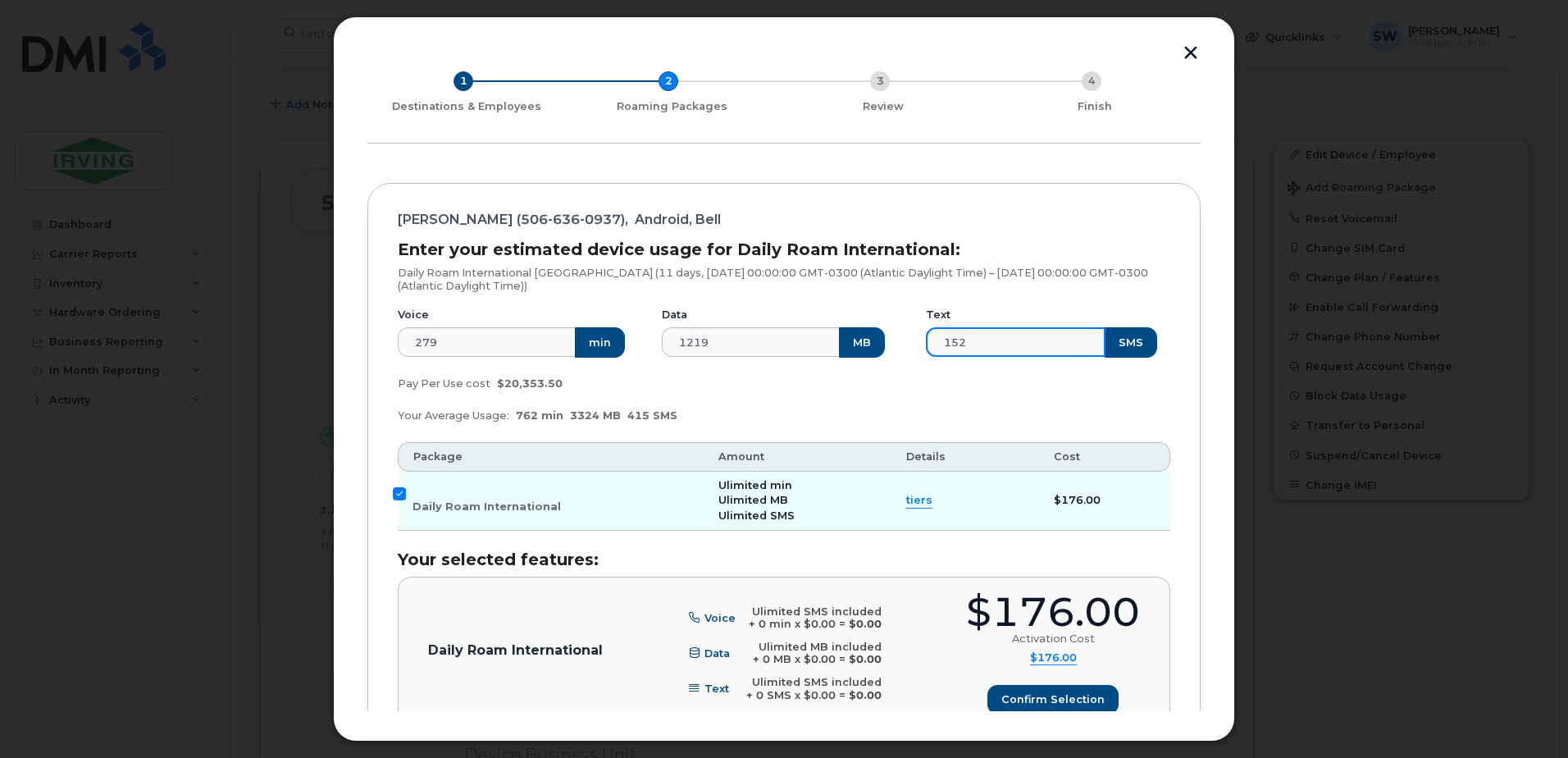
scroll to position [246, 0]
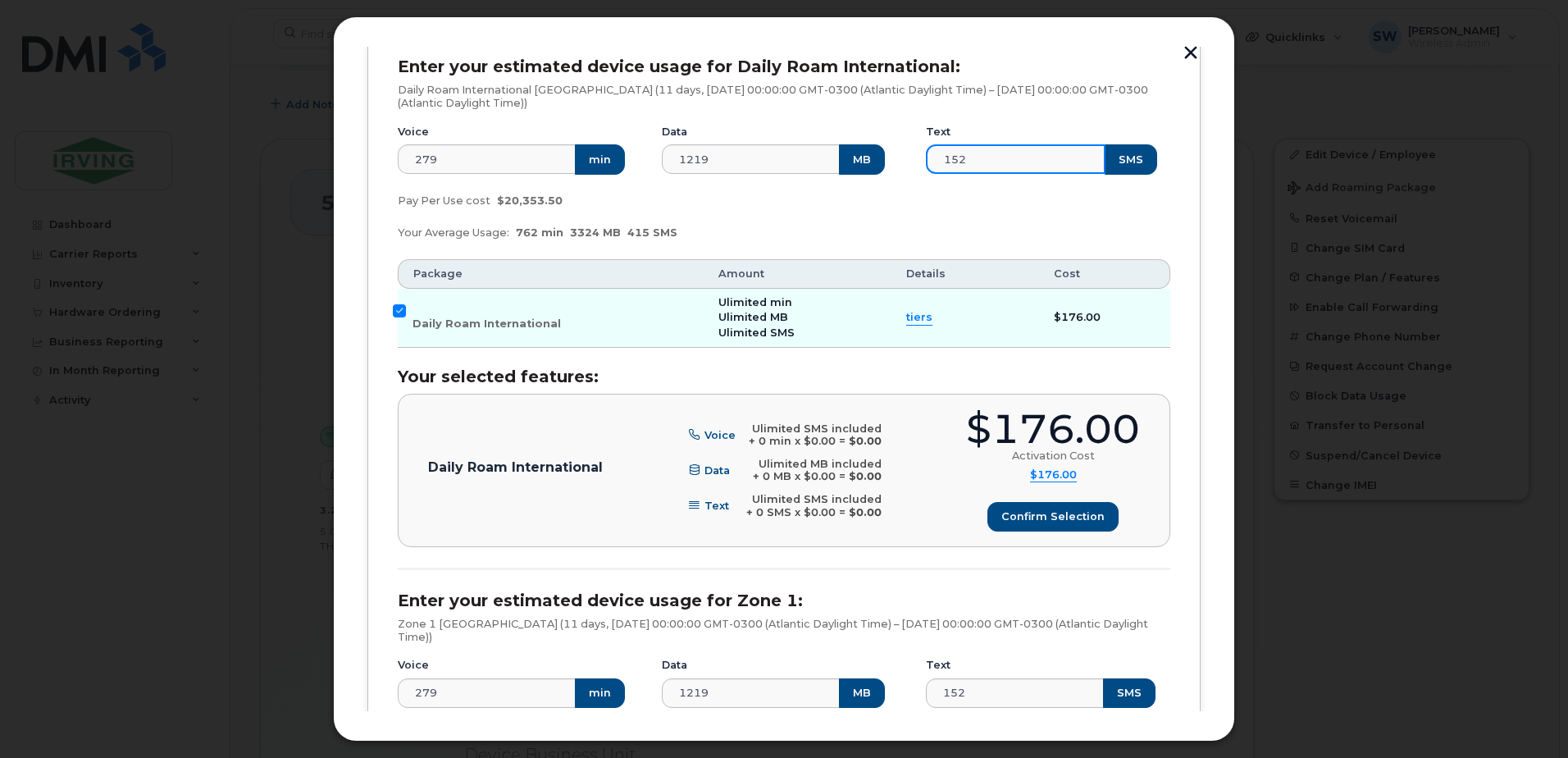
type input "152"
click at [910, 471] on div "Daily Roam International Voice Ulimited SMS included + 0 min x $0.00 = $0.00 Da…" at bounding box center [784, 470] width 712 height 122
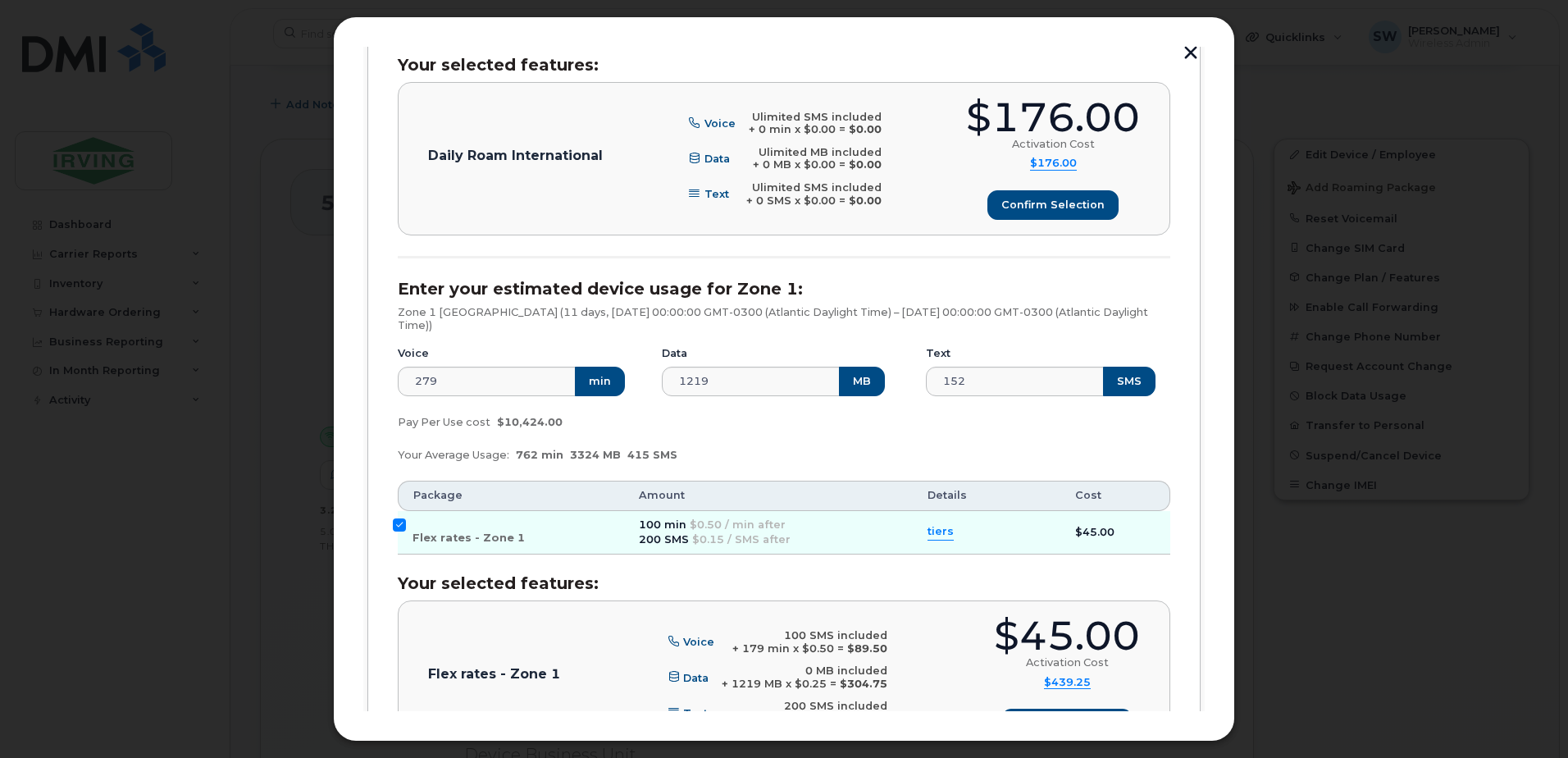
scroll to position [308, 0]
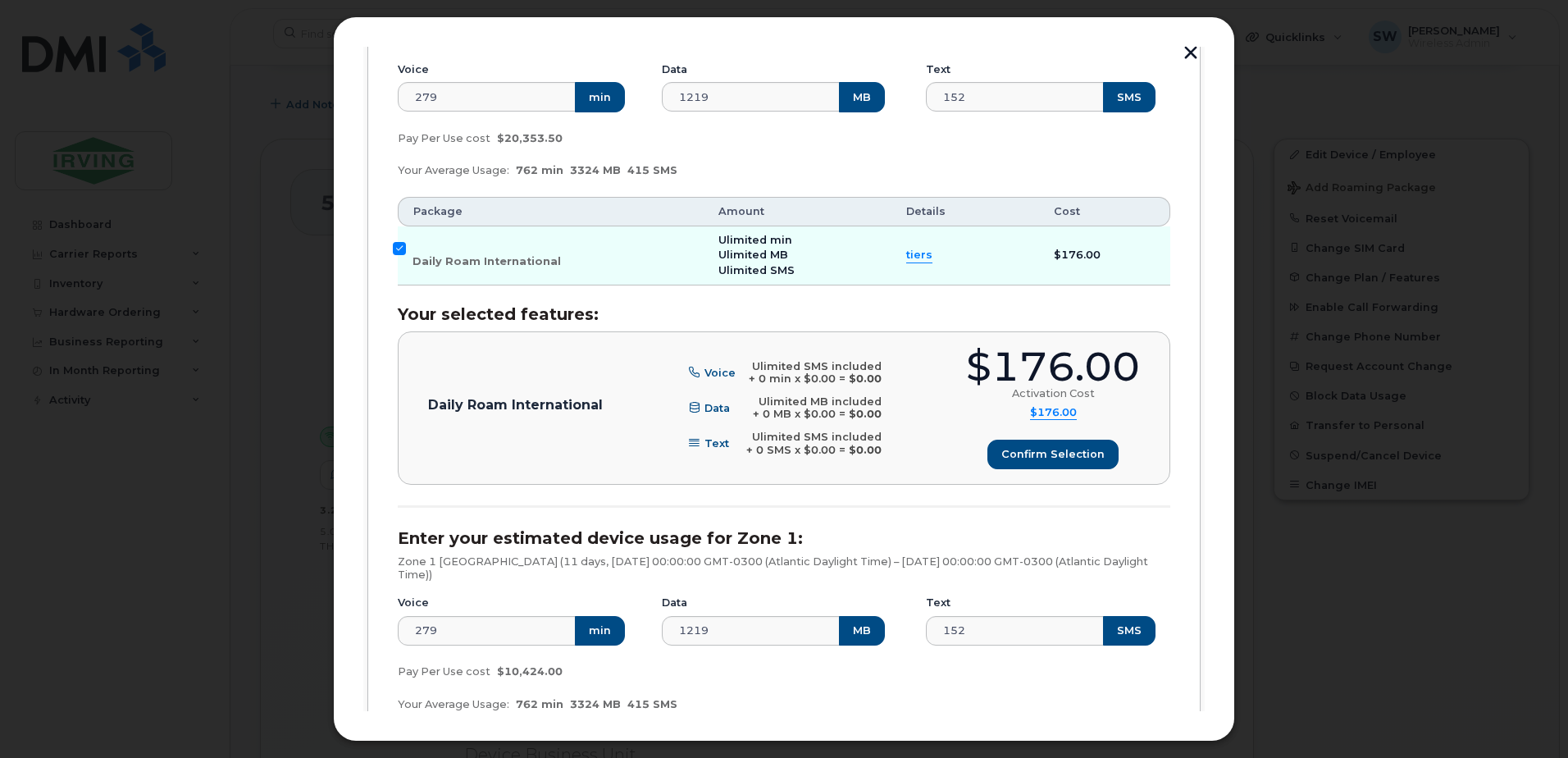
drag, startPoint x: 1199, startPoint y: 343, endPoint x: 1182, endPoint y: 431, distance: 89.6
click at [1182, 431] on div "1 Destinations & Employees 2 Roaming Packages 3 Review 4 Finish [PERSON_NAME] (…" at bounding box center [784, 456] width 841 height 1328
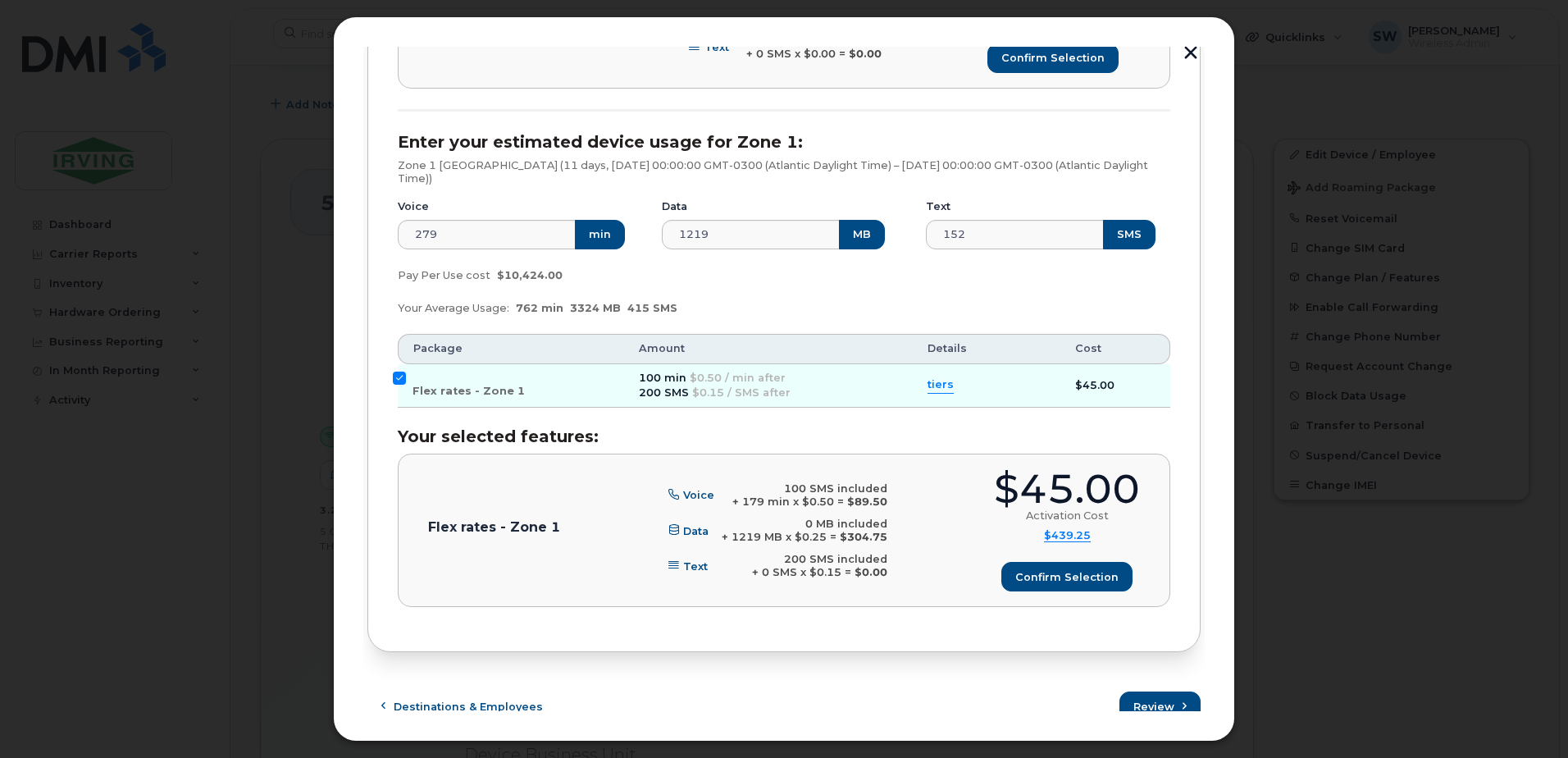
scroll to position [718, 0]
